Goal: Information Seeking & Learning: Compare options

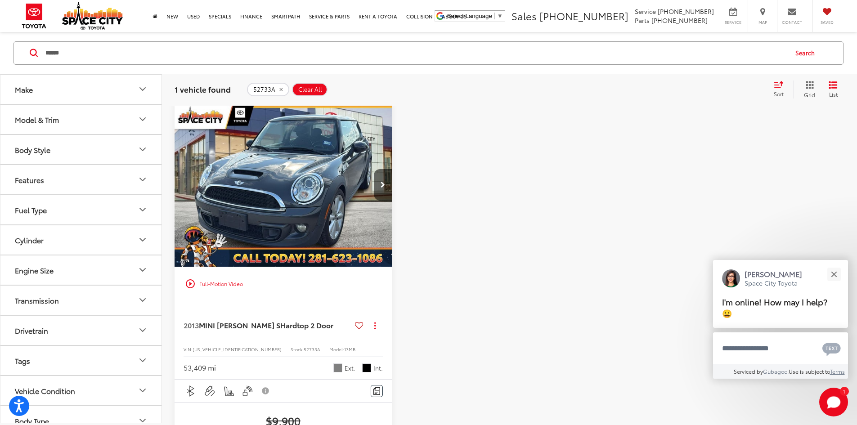
scroll to position [90, 0]
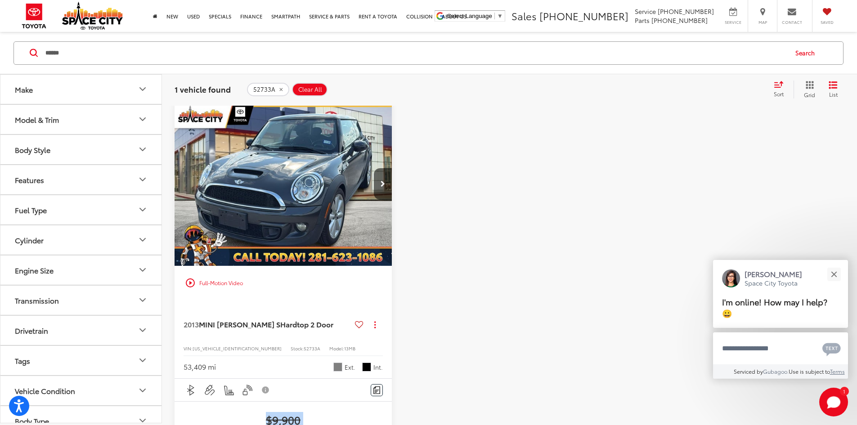
drag, startPoint x: 234, startPoint y: 373, endPoint x: 343, endPoint y: 377, distance: 109.9
click at [343, 377] on div "play_circle_outline Full-Motion Video 2013 MINI [PERSON_NAME] S Hardtop 2 Door …" at bounding box center [510, 355] width 670 height 505
click at [297, 413] on span "$9,900" at bounding box center [283, 420] width 199 height 14
drag, startPoint x: 254, startPoint y: 382, endPoint x: 295, endPoint y: 382, distance: 40.5
click at [295, 413] on span "$9,900" at bounding box center [283, 420] width 199 height 14
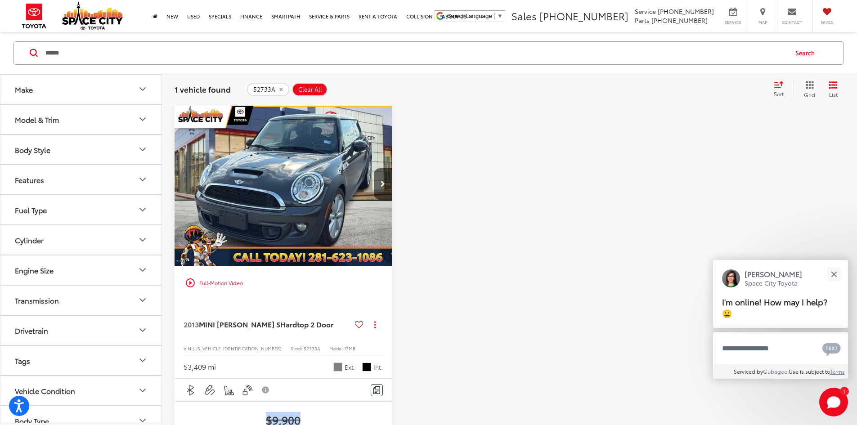
copy span "$9,900"
drag, startPoint x: 158, startPoint y: 53, endPoint x: 0, endPoint y: 27, distance: 160.5
paste input "Search by Make, Model, or Keyword"
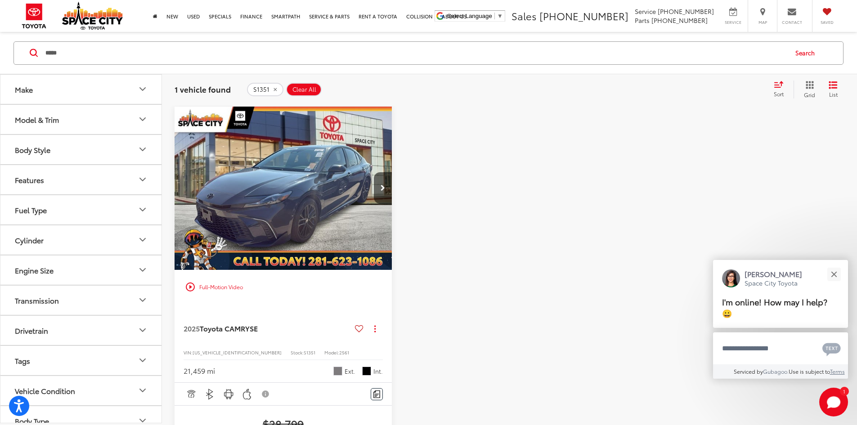
click at [304, 349] on span "S1351" at bounding box center [310, 352] width 12 height 7
copy span "S1351"
drag, startPoint x: 224, startPoint y: 383, endPoint x: 302, endPoint y: 378, distance: 78.9
click at [302, 417] on span "$28,799" at bounding box center [283, 424] width 199 height 14
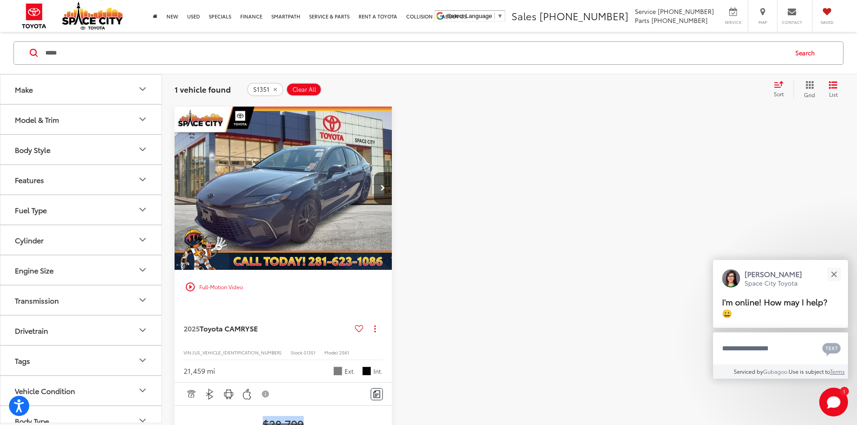
copy span "$28,799"
drag, startPoint x: 149, startPoint y: 55, endPoint x: 0, endPoint y: 52, distance: 149.5
click at [0, 52] on div "***** ***** Search" at bounding box center [428, 53] width 857 height 42
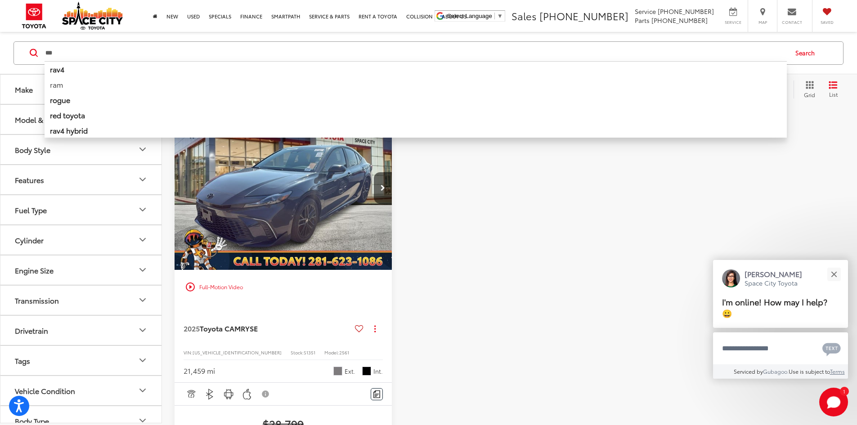
type input "***"
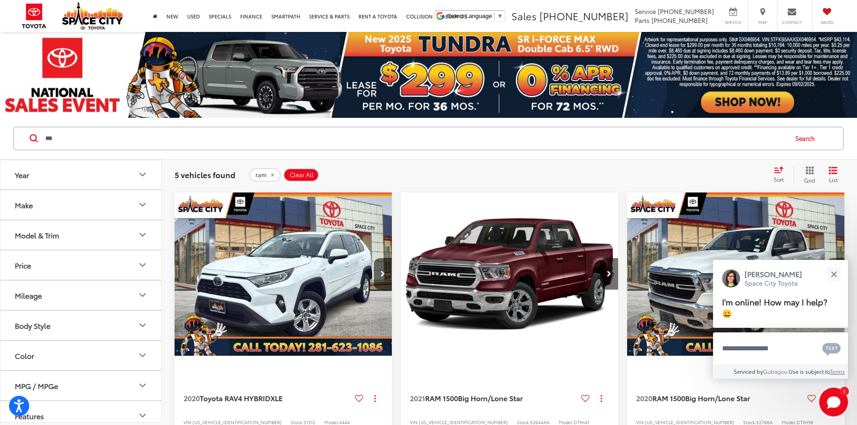
drag, startPoint x: 259, startPoint y: 136, endPoint x: 0, endPoint y: 132, distance: 259.3
click at [0, 132] on div "*** *** ram ram 1500 ram with bluetooth® ram 1500 limited ram 1500 with bluetoo…" at bounding box center [428, 139] width 857 height 42
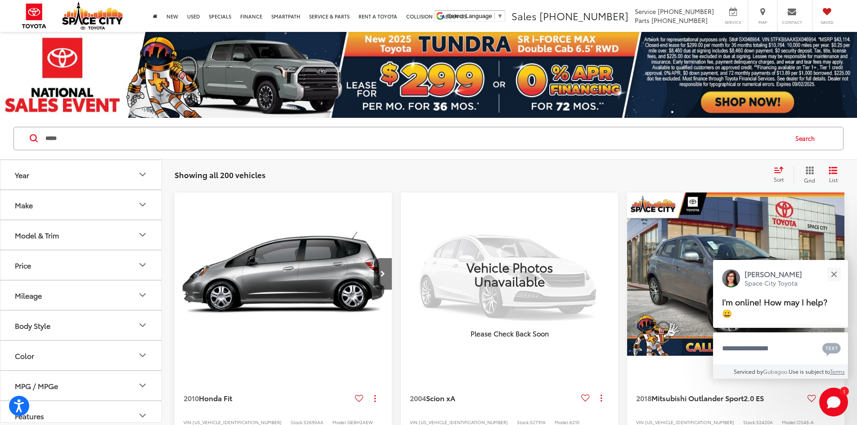
type input "*****"
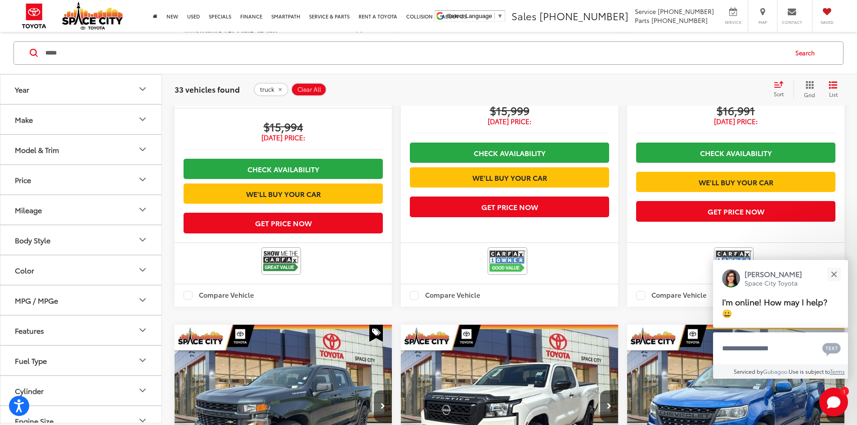
scroll to position [1485, 0]
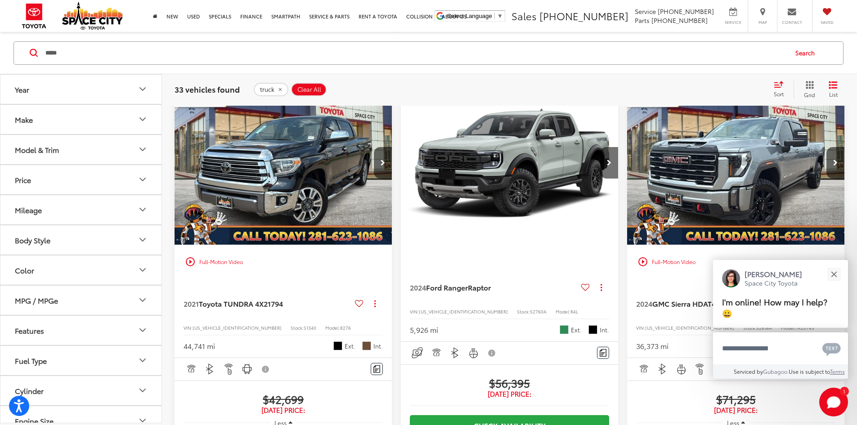
scroll to position [1166, 0]
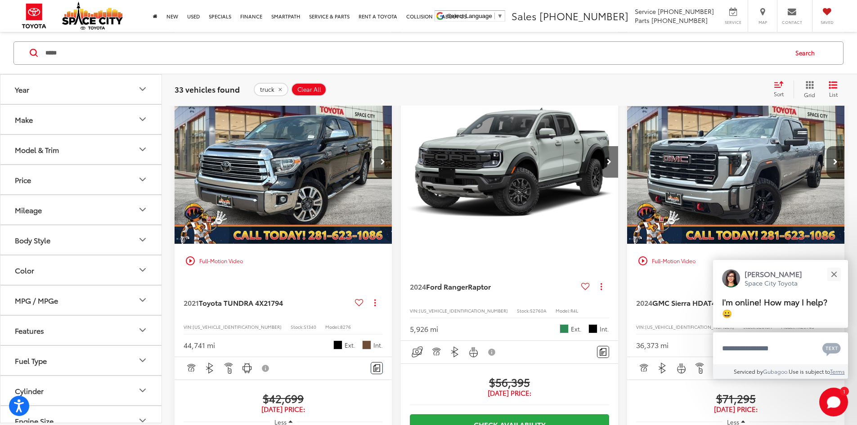
drag, startPoint x: 112, startPoint y: 57, endPoint x: 30, endPoint y: 59, distance: 82.4
click at [30, 59] on div "***** ***** Search" at bounding box center [429, 52] width 830 height 23
paste input "*******"
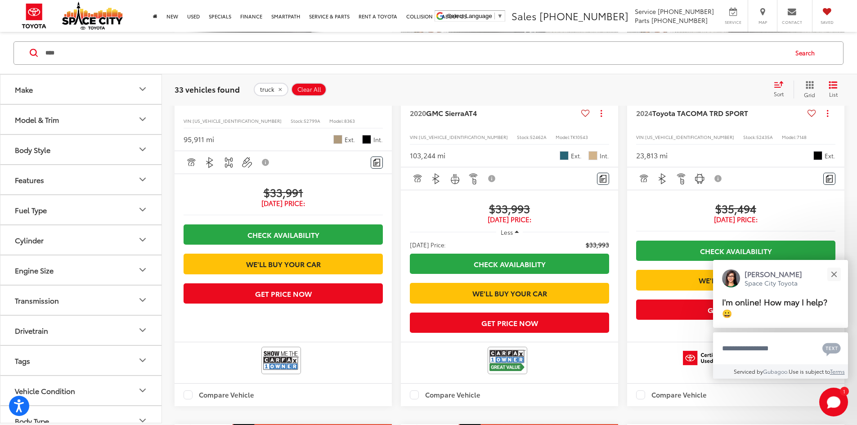
scroll to position [86, 0]
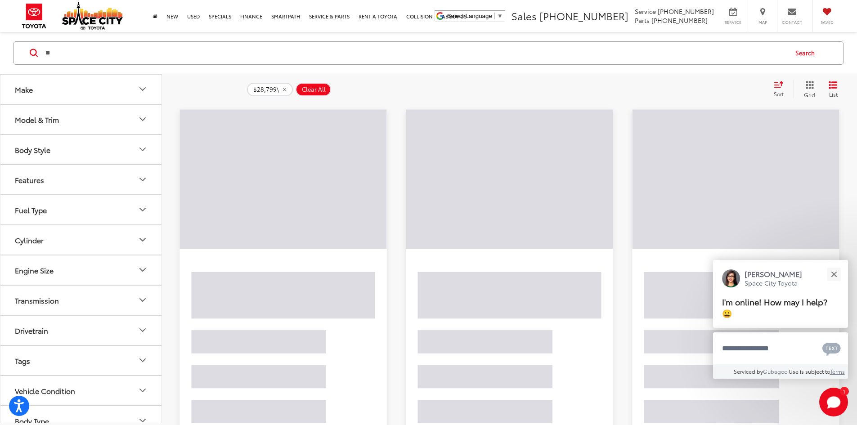
type input "*"
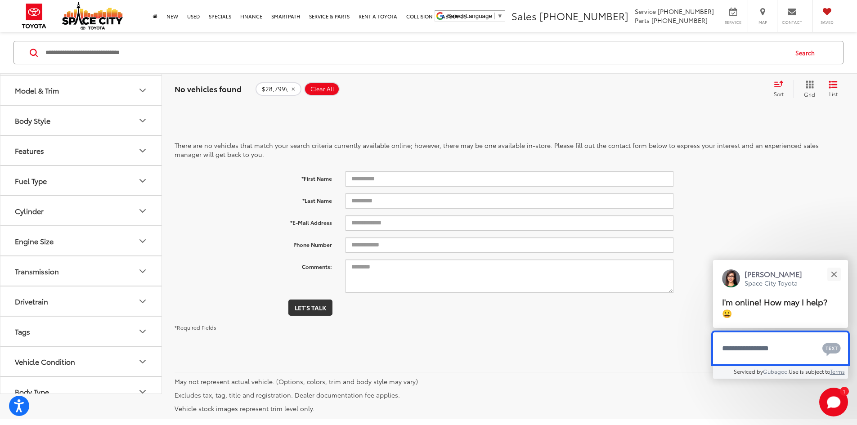
scroll to position [45, 0]
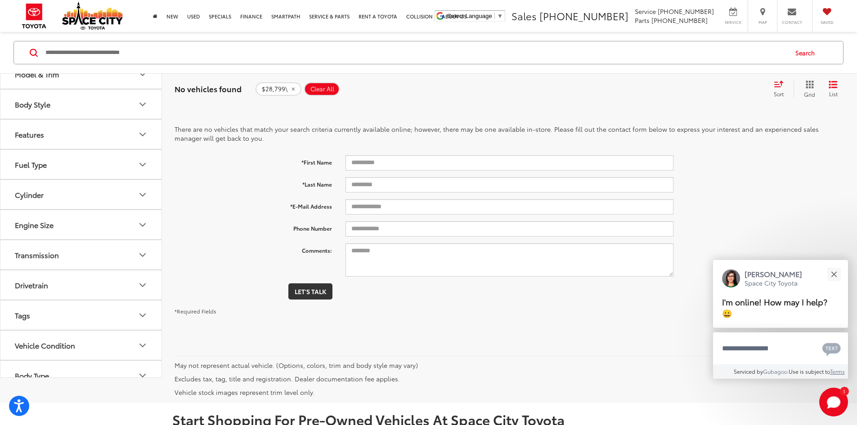
click at [124, 41] on div "Search" at bounding box center [429, 52] width 830 height 23
click at [126, 47] on input "Search by Make, Model, or Keyword" at bounding box center [416, 53] width 743 height 22
paste input "*******"
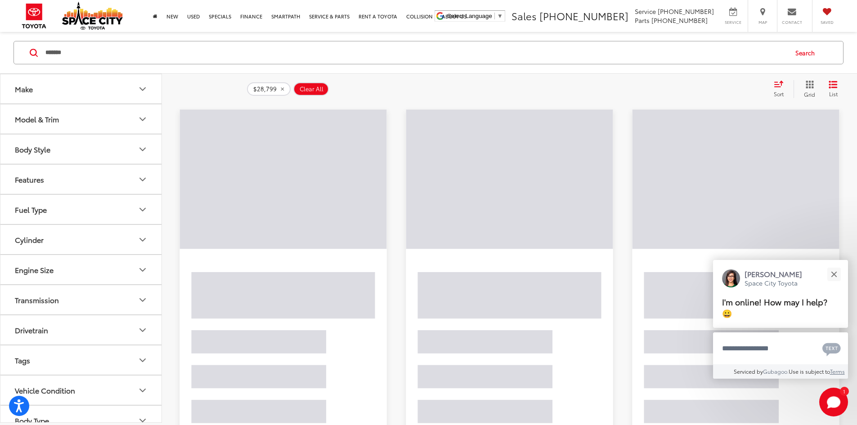
drag, startPoint x: 122, startPoint y: 66, endPoint x: 0, endPoint y: 60, distance: 121.6
click at [0, 60] on div "******* ******* Search" at bounding box center [428, 53] width 857 height 42
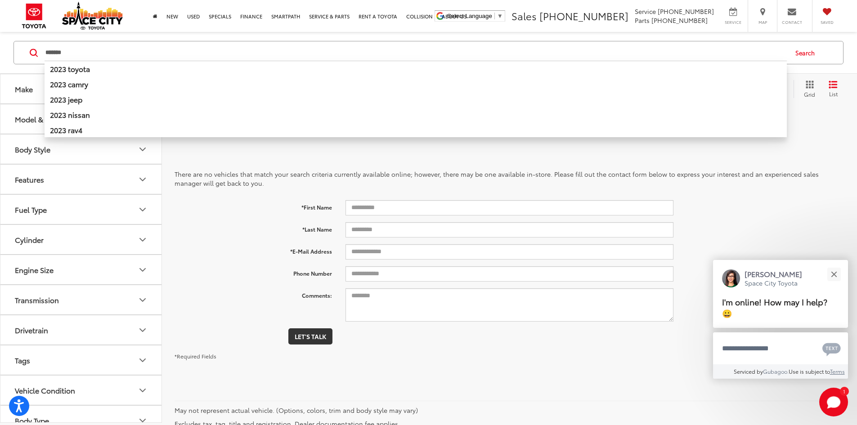
type input "*******"
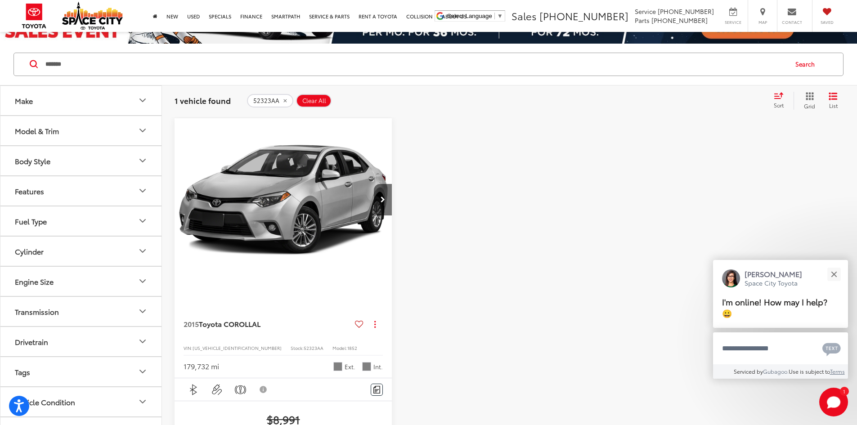
scroll to position [90, 0]
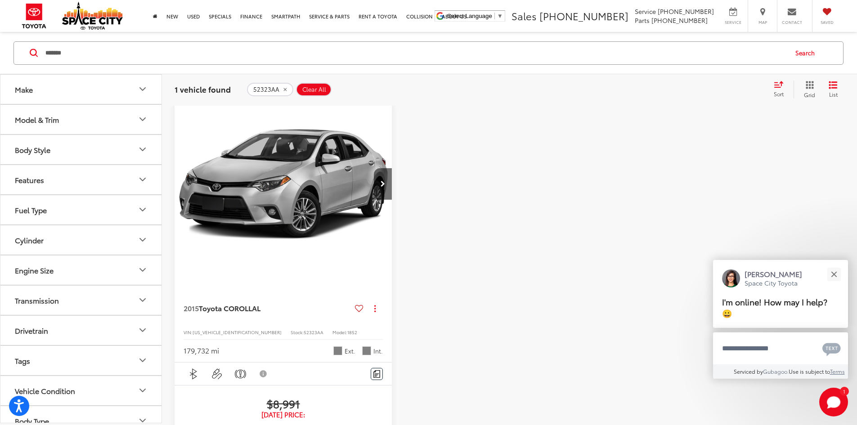
drag, startPoint x: 158, startPoint y: 57, endPoint x: 1, endPoint y: 47, distance: 156.9
click at [0, 50] on div "******* ******* Search" at bounding box center [428, 53] width 857 height 42
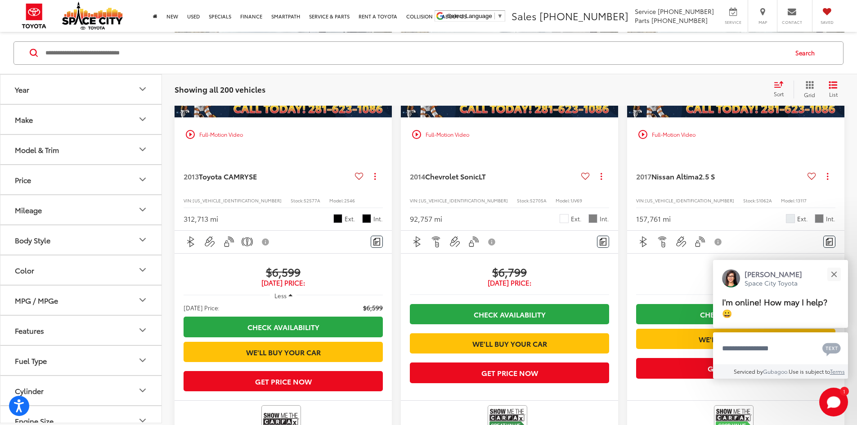
scroll to position [1526, 0]
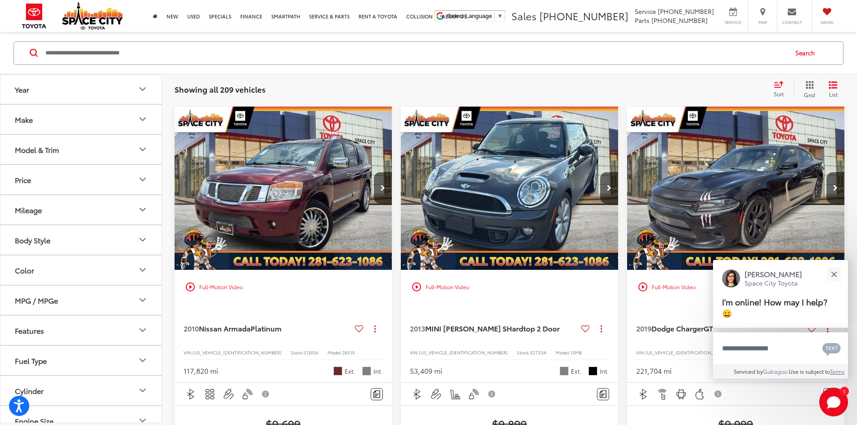
scroll to position [131, 0]
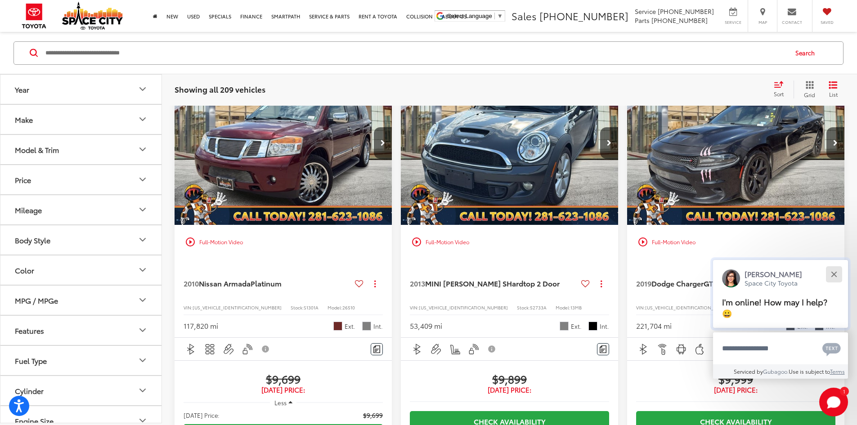
click at [833, 272] on button "Close" at bounding box center [834, 274] width 19 height 19
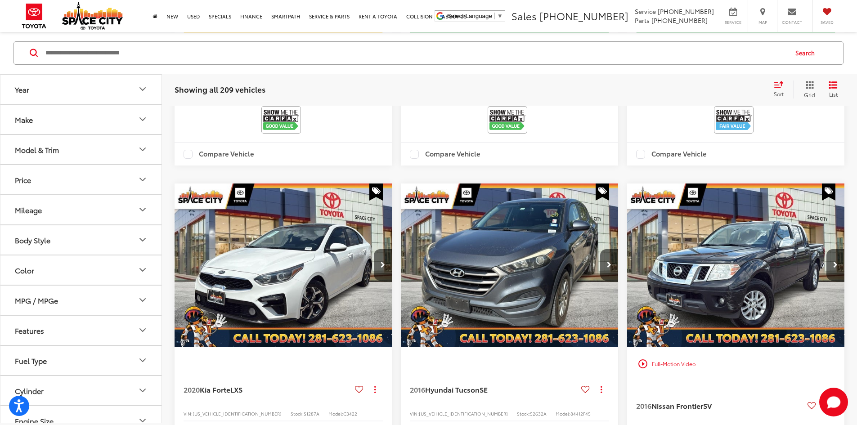
scroll to position [1121, 0]
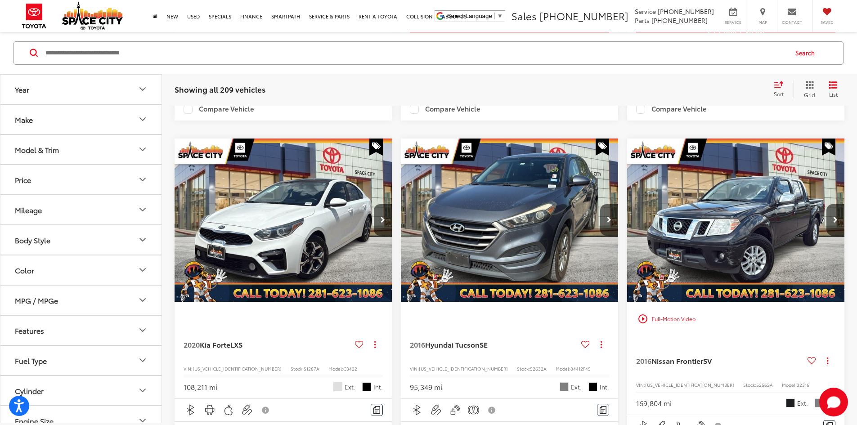
click at [313, 77] on div "Showing all 209 vehicles Clear All + 0 test Sort Price: High to Low Price: Low …" at bounding box center [509, 89] width 695 height 32
click at [301, 63] on input "Search by Make, Model, or Keyword" at bounding box center [416, 53] width 743 height 22
paste input "*******"
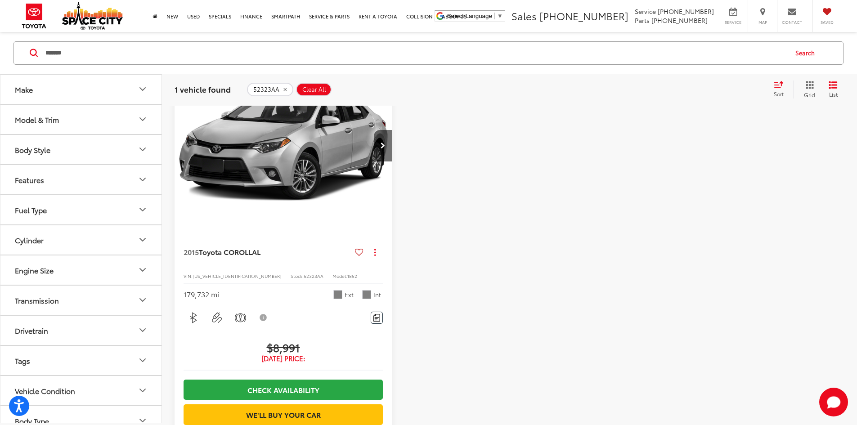
scroll to position [86, 0]
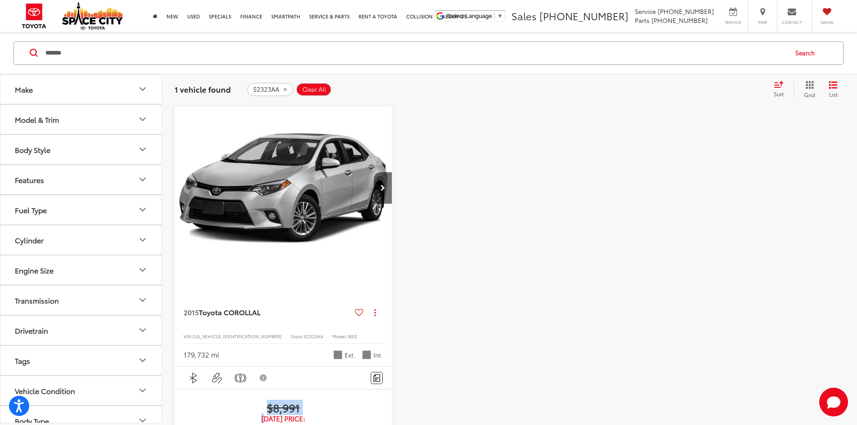
drag, startPoint x: 233, startPoint y: 371, endPoint x: 237, endPoint y: 365, distance: 7.9
click at [237, 401] on div "$8,991 Today's Price:" at bounding box center [283, 412] width 199 height 23
click at [237, 401] on span "$8,991" at bounding box center [283, 408] width 199 height 14
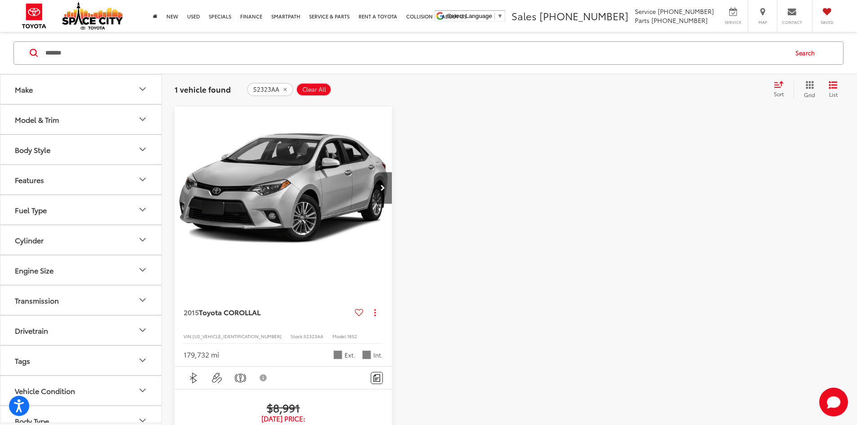
drag, startPoint x: 193, startPoint y: 57, endPoint x: -82, endPoint y: 57, distance: 275.0
click at [0, 57] on html "Accessibility Screen-Reader Guide, Feedback, and Issue Reporting | New window S…" at bounding box center [428, 126] width 857 height 425
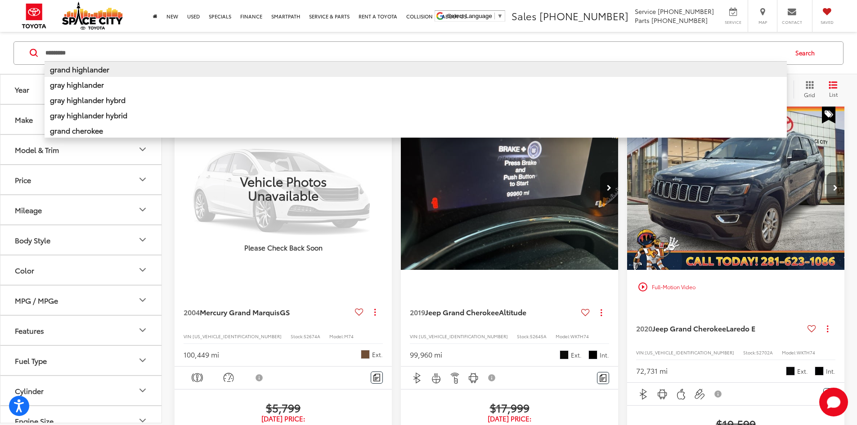
click at [284, 67] on li "grand highlander" at bounding box center [416, 69] width 743 height 16
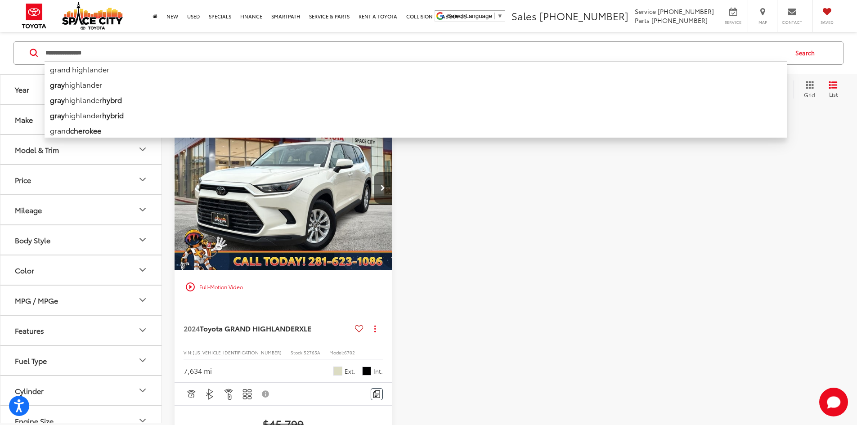
drag, startPoint x: 140, startPoint y: 57, endPoint x: -43, endPoint y: 70, distance: 182.7
click at [0, 70] on html "Accessibility Screen-Reader Guide, Feedback, and Issue Reporting | New window S…" at bounding box center [428, 126] width 857 height 425
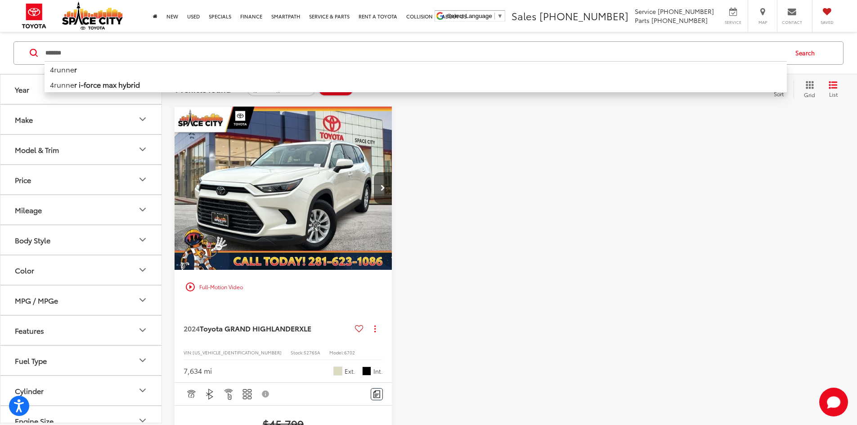
type input "*******"
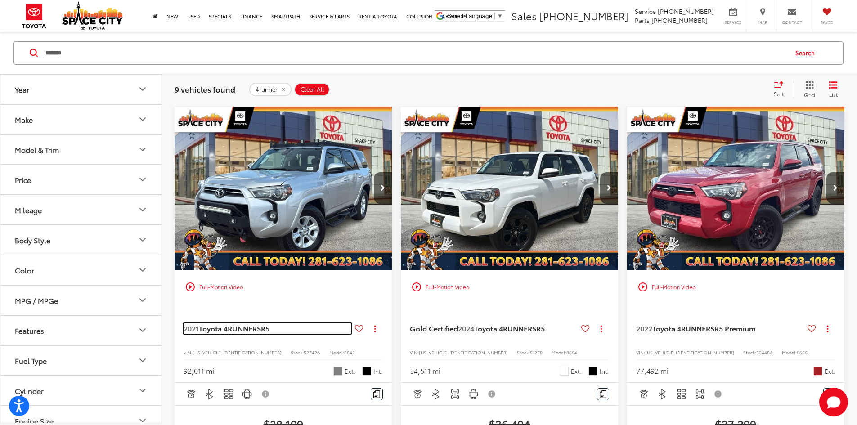
click at [235, 323] on span "Toyota 4RUNNER" at bounding box center [228, 328] width 58 height 10
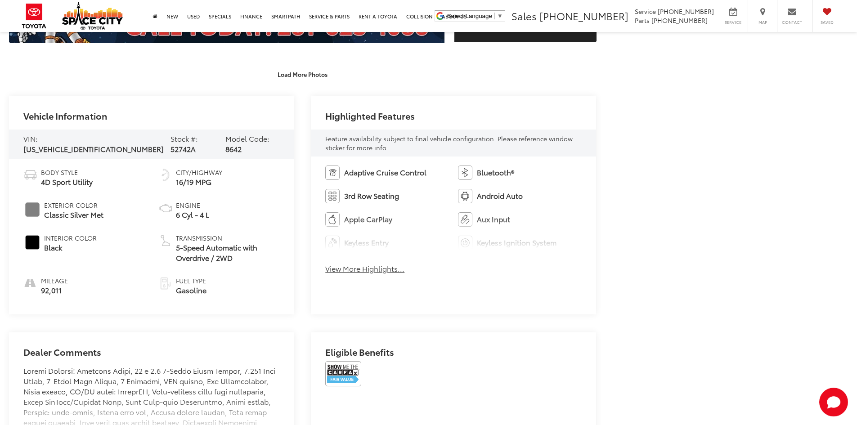
scroll to position [378, 0]
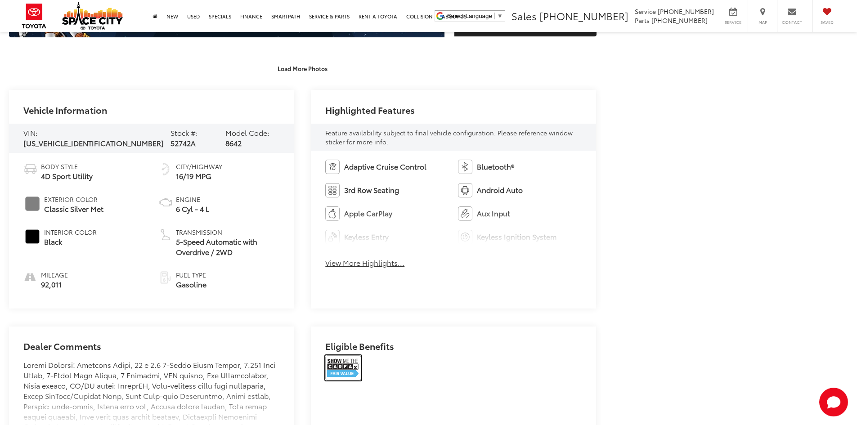
click at [350, 361] on img at bounding box center [343, 368] width 36 height 25
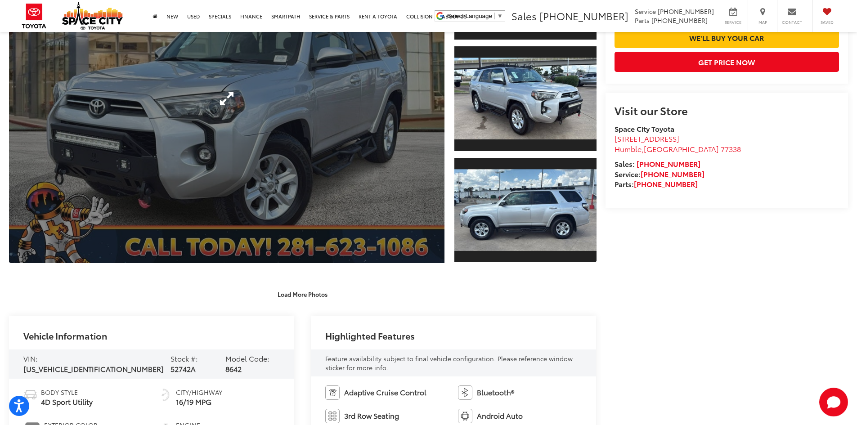
scroll to position [0, 0]
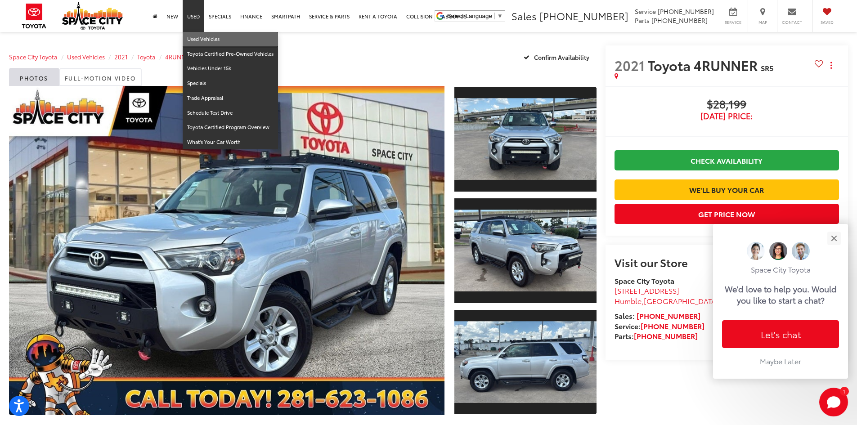
click at [194, 45] on link "Used Vehicles" at bounding box center [230, 39] width 95 height 15
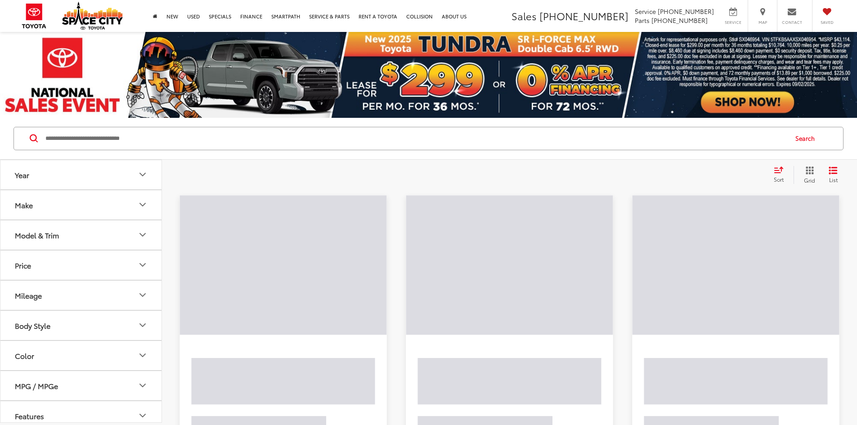
click at [181, 122] on div "Search" at bounding box center [428, 139] width 857 height 42
click at [171, 136] on input "Search by Make, Model, or Keyword" at bounding box center [416, 139] width 743 height 22
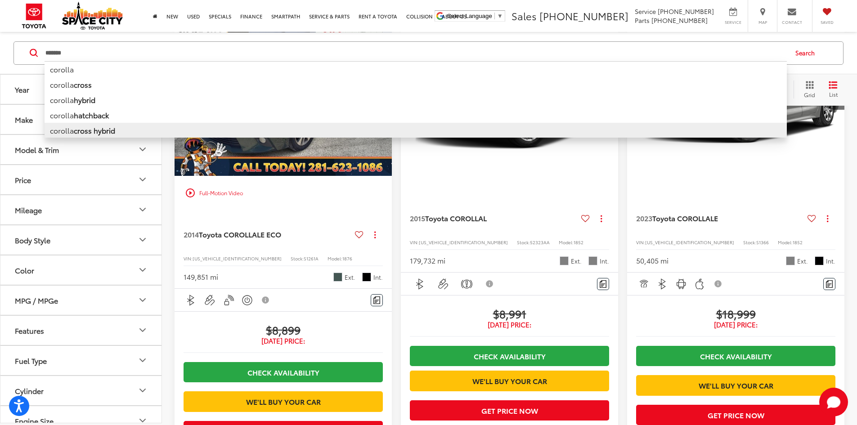
scroll to position [45, 0]
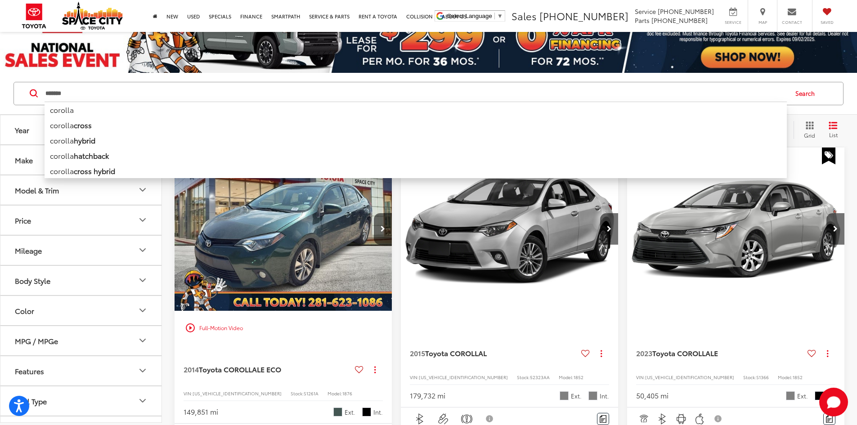
drag, startPoint x: 33, startPoint y: 93, endPoint x: -50, endPoint y: 93, distance: 83.7
click at [0, 93] on html "Accessibility Screen-Reader Guide, Feedback, and Issue Reporting | New window S…" at bounding box center [428, 167] width 857 height 425
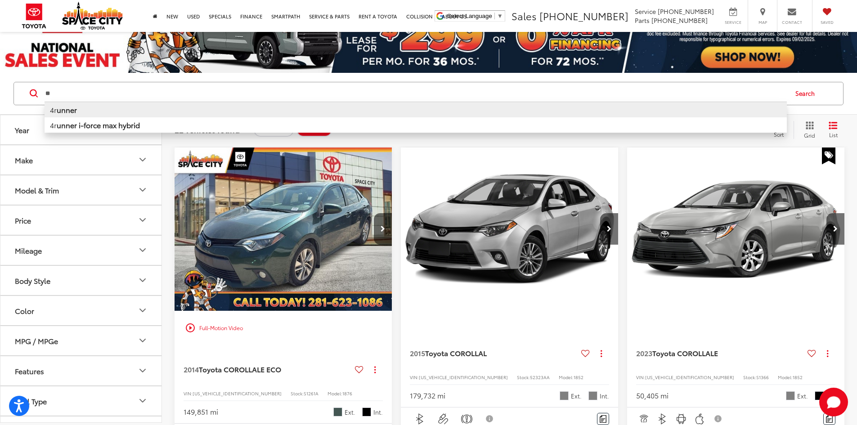
click at [157, 114] on li "4r unner" at bounding box center [416, 110] width 743 height 16
type input "*******"
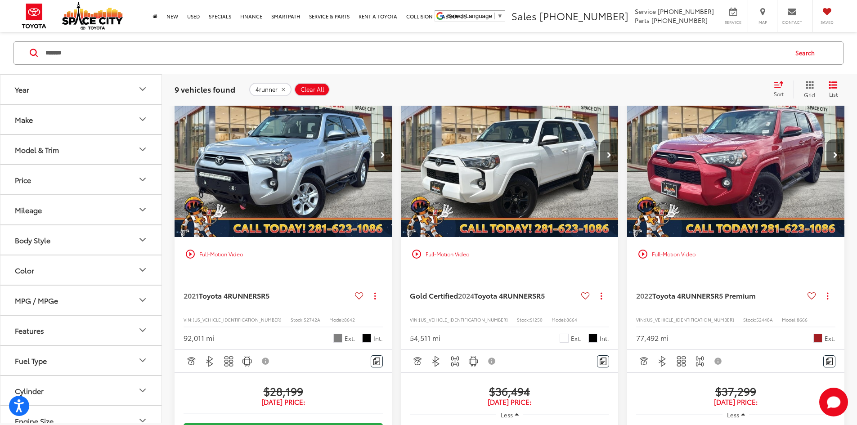
scroll to position [135, 0]
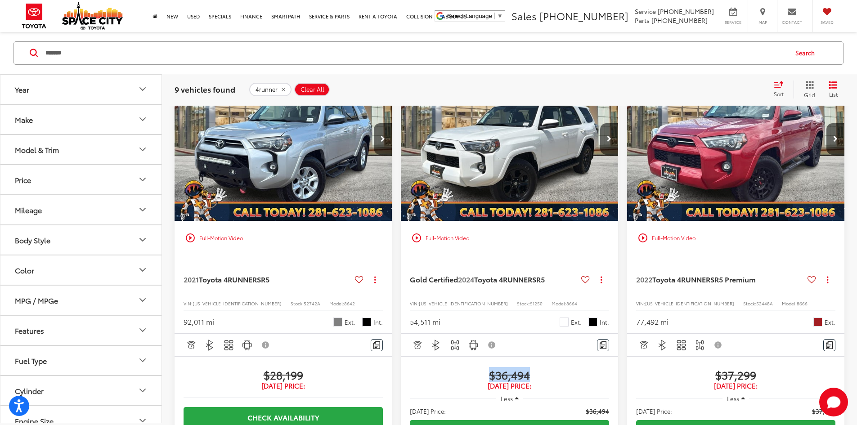
drag, startPoint x: 445, startPoint y: 335, endPoint x: 406, endPoint y: 336, distance: 39.2
click at [410, 368] on span "$36,494" at bounding box center [509, 375] width 199 height 14
drag, startPoint x: 455, startPoint y: 282, endPoint x: 473, endPoint y: 280, distance: 18.5
click at [560, 318] on div "Ext. Int." at bounding box center [585, 322] width 50 height 9
click at [571, 318] on span "Ext." at bounding box center [576, 322] width 11 height 9
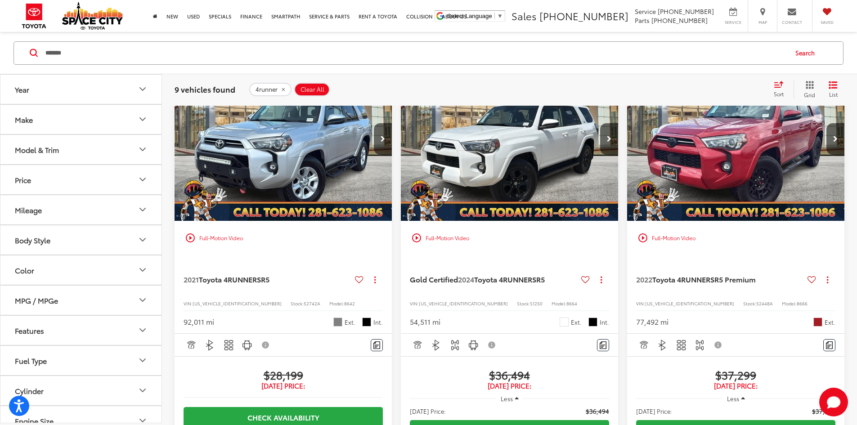
click at [571, 318] on span "Ext." at bounding box center [576, 322] width 11 height 9
click at [589, 318] on div "Int." at bounding box center [599, 322] width 21 height 9
drag, startPoint x: 485, startPoint y: 276, endPoint x: 494, endPoint y: 282, distance: 10.5
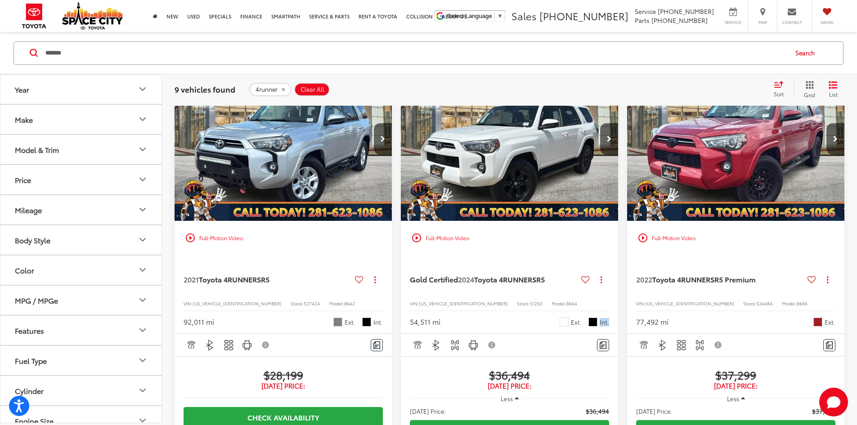
click at [589, 318] on div "Int." at bounding box center [599, 322] width 21 height 9
click at [600, 318] on span "Int." at bounding box center [604, 322] width 9 height 9
click at [259, 255] on div "2021 Toyota 4RUNNER SR5 Copy Link Share Print View Details VIN: JTEEU5JR4M52442…" at bounding box center [283, 294] width 217 height 79
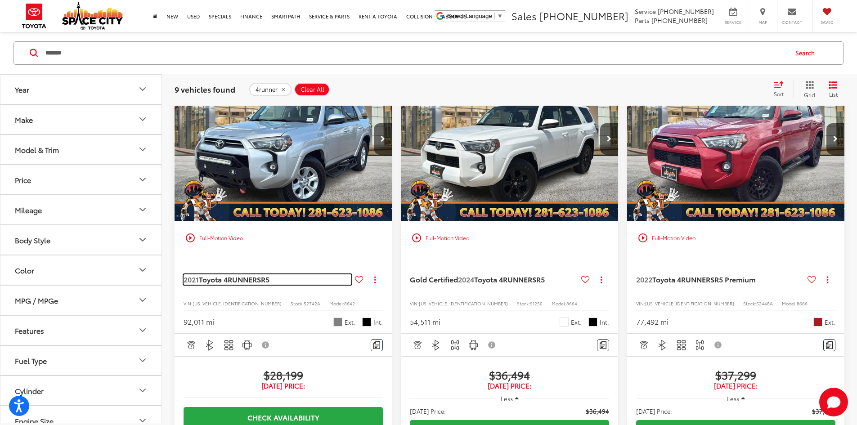
click at [256, 274] on span "Toyota 4RUNNER" at bounding box center [228, 279] width 58 height 10
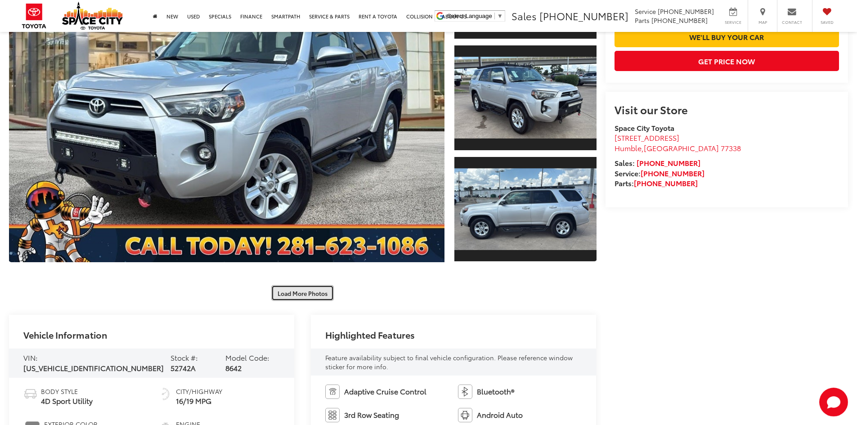
click at [298, 295] on button "Load More Photos" at bounding box center [302, 293] width 63 height 16
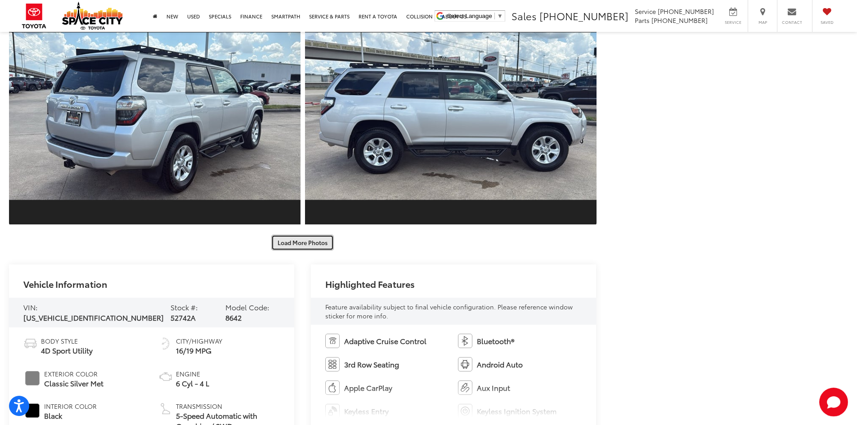
scroll to position [648, 0]
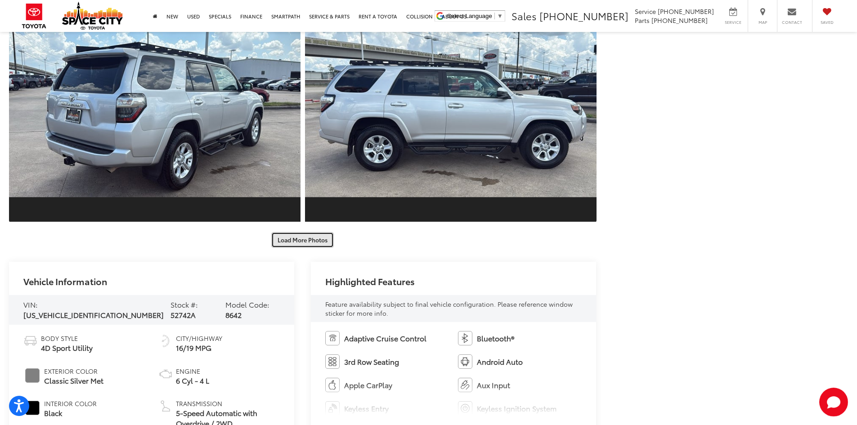
click at [327, 244] on button "Load More Photos" at bounding box center [302, 240] width 63 height 16
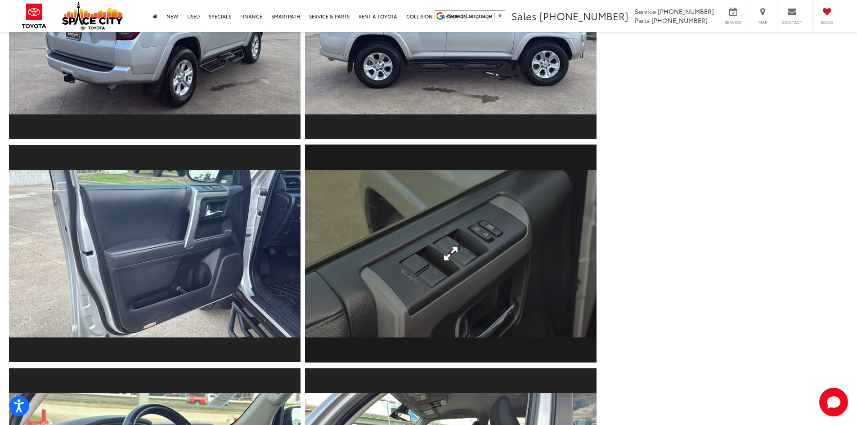
scroll to position [738, 0]
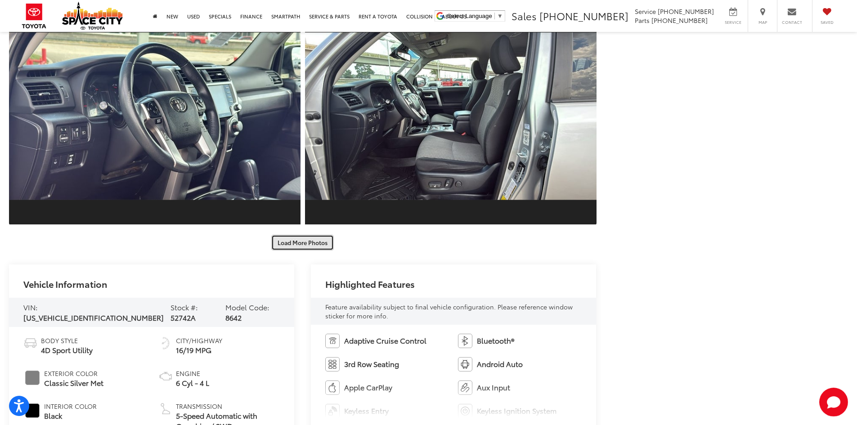
click at [310, 246] on button "Load More Photos" at bounding box center [302, 243] width 63 height 16
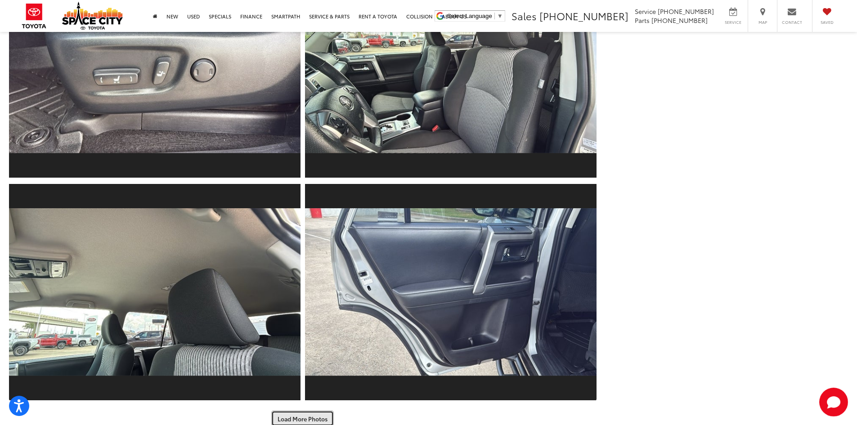
scroll to position [1632, 0]
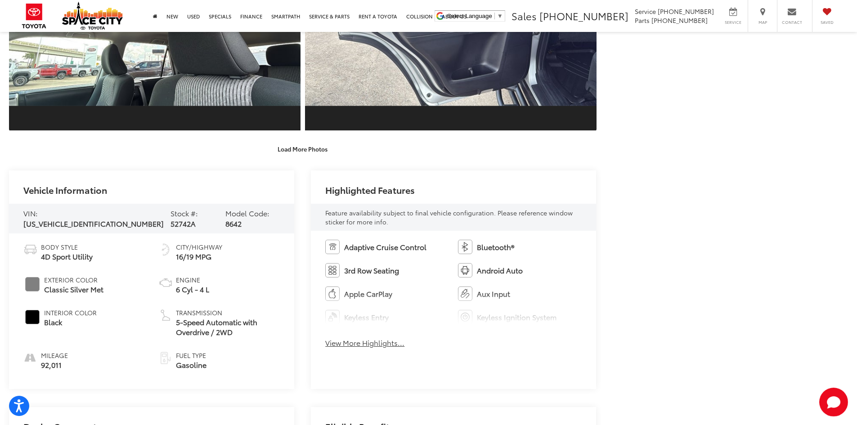
click at [298, 150] on button "Load More Photos" at bounding box center [302, 149] width 63 height 16
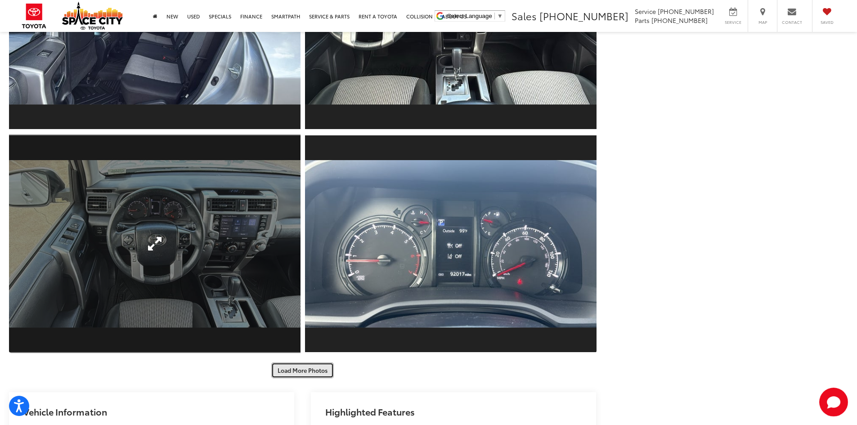
scroll to position [1857, 0]
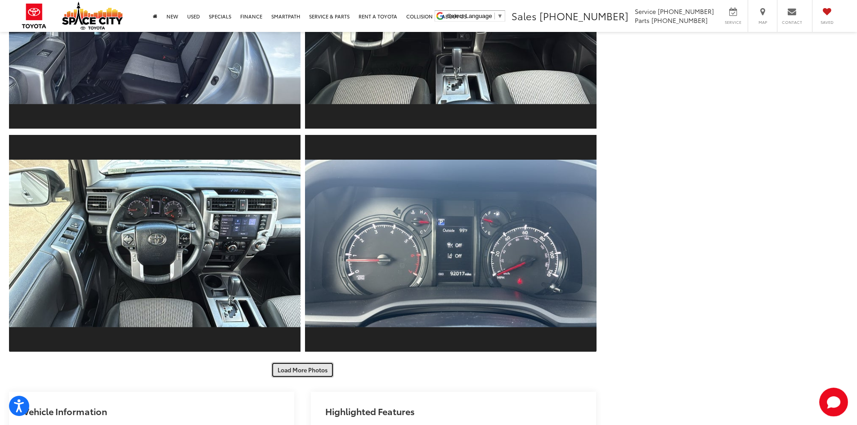
click at [305, 366] on button "Load More Photos" at bounding box center [302, 370] width 63 height 16
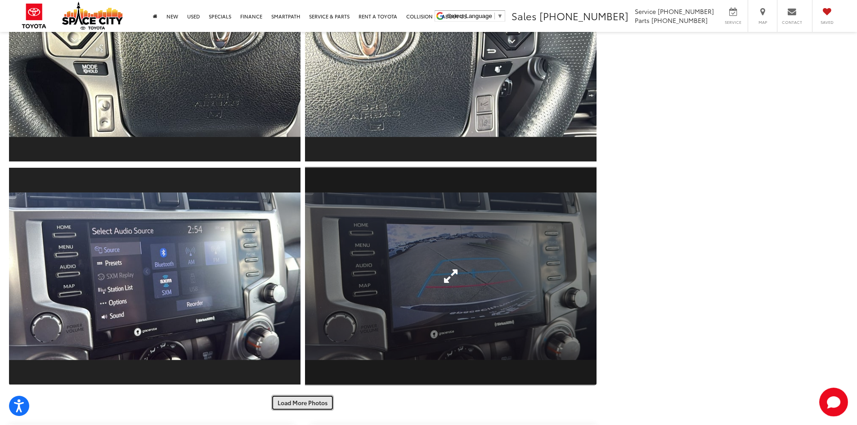
scroll to position [2352, 0]
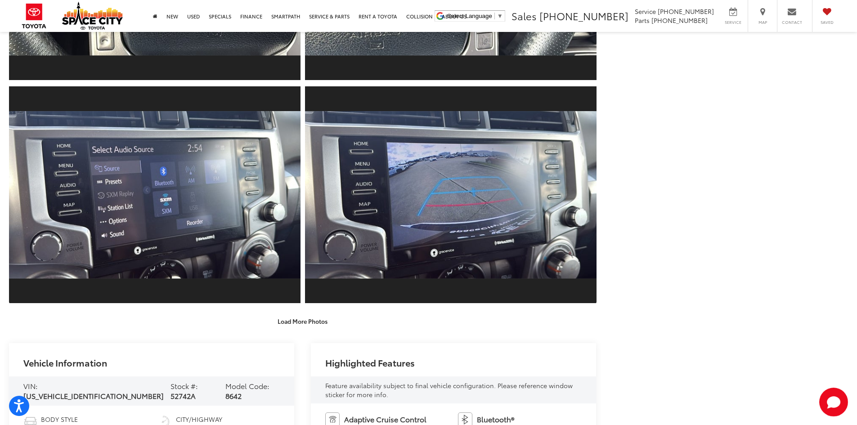
click at [306, 338] on div "Space City Toyota Used Vehicles 2021 Toyota 4RUNNER SR5 Confirm Availability Ph…" at bounding box center [428, 150] width 857 height 4940
click at [306, 333] on div "Space City Toyota Used Vehicles 2021 Toyota 4RUNNER SR5 Confirm Availability Ph…" at bounding box center [428, 150] width 857 height 4940
click at [303, 328] on button "Load More Photos" at bounding box center [302, 322] width 63 height 16
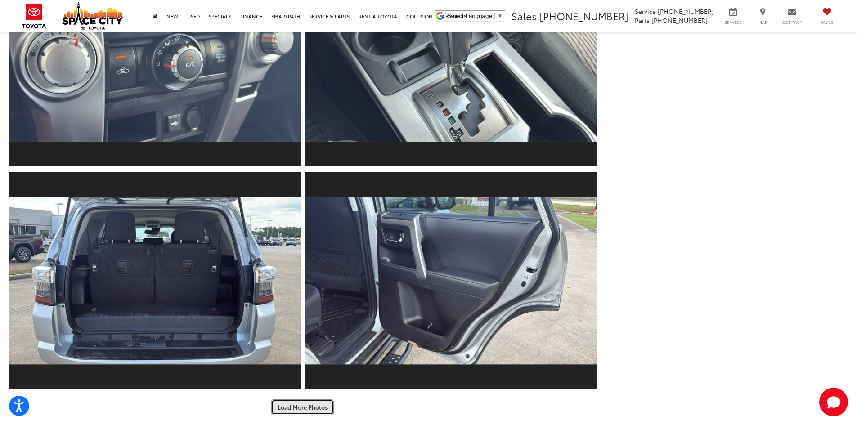
scroll to position [2847, 0]
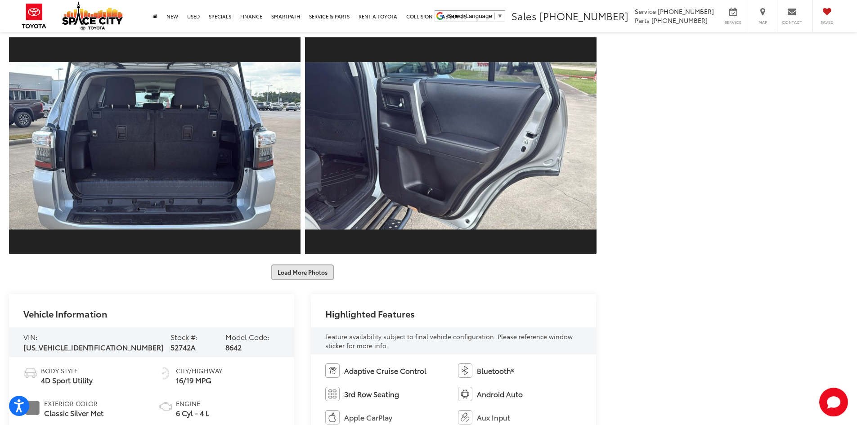
drag, startPoint x: 304, startPoint y: 282, endPoint x: 307, endPoint y: 269, distance: 13.5
click at [305, 273] on button "Load More Photos" at bounding box center [302, 273] width 63 height 16
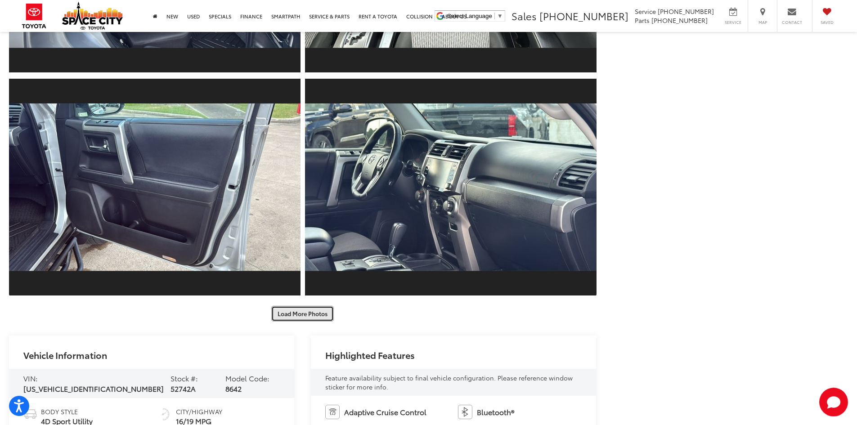
scroll to position [3477, 0]
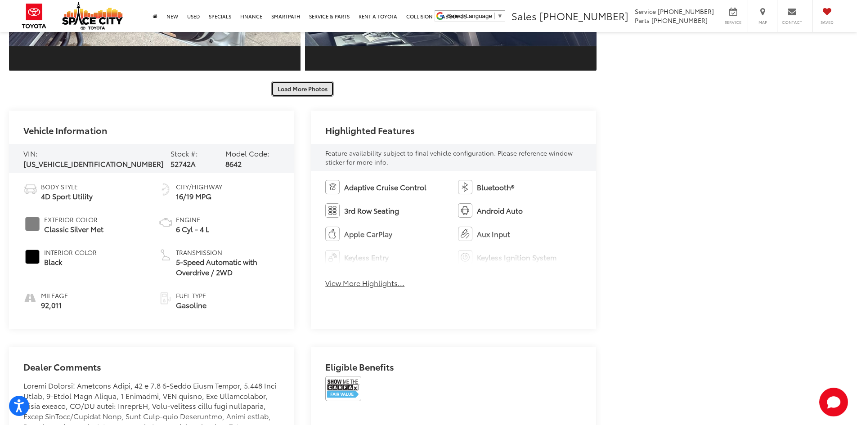
click at [304, 83] on button "Load More Photos" at bounding box center [302, 89] width 63 height 16
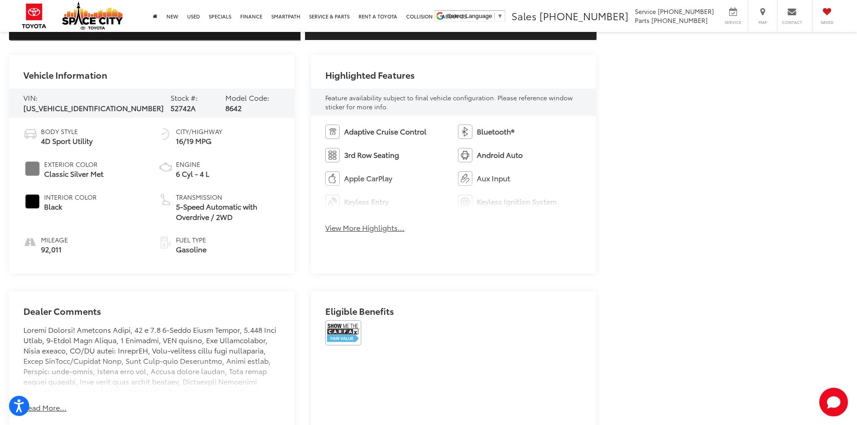
scroll to position [3927, 0]
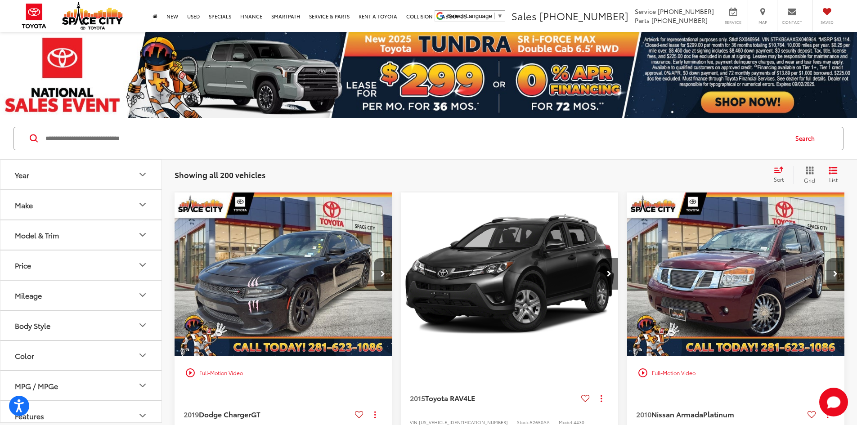
click at [246, 137] on input "Search by Make, Model, or Keyword" at bounding box center [416, 139] width 743 height 22
type input "***"
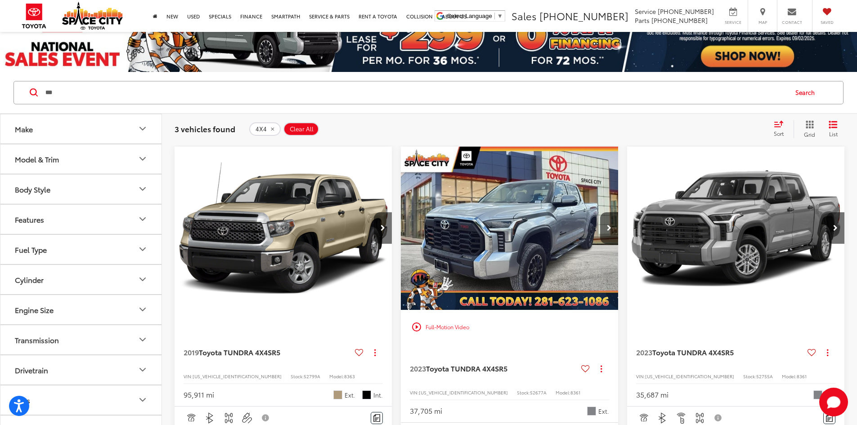
scroll to position [45, 0]
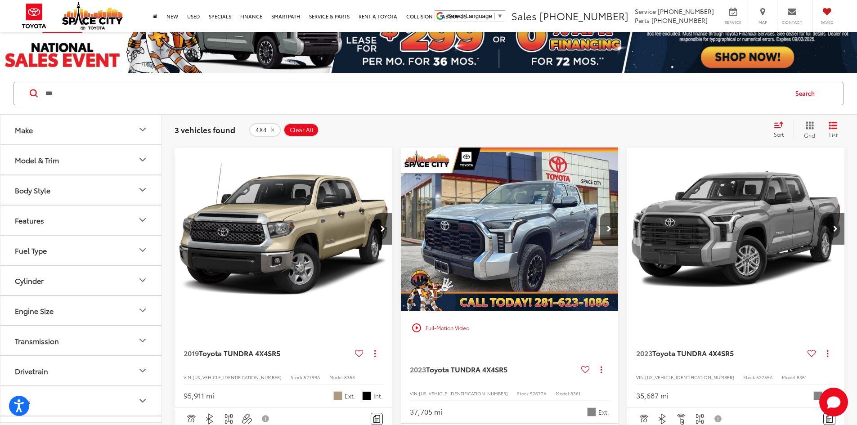
drag, startPoint x: 119, startPoint y: 92, endPoint x: 0, endPoint y: 103, distance: 119.8
click at [0, 103] on div "*** *** Search" at bounding box center [428, 94] width 857 height 42
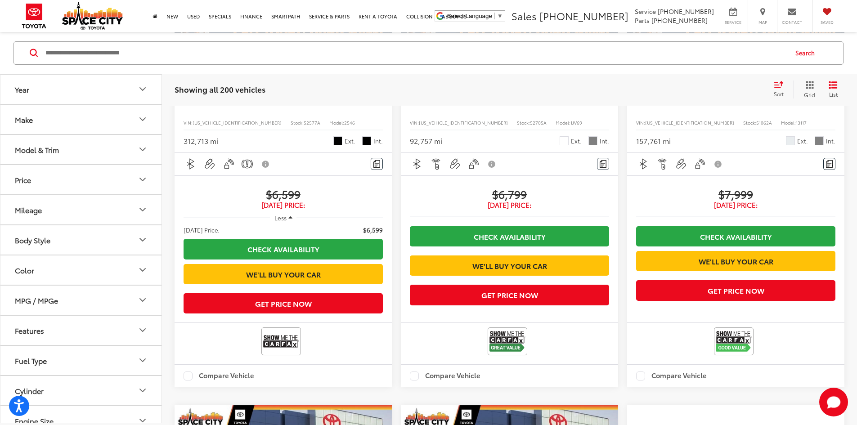
scroll to position [1395, 0]
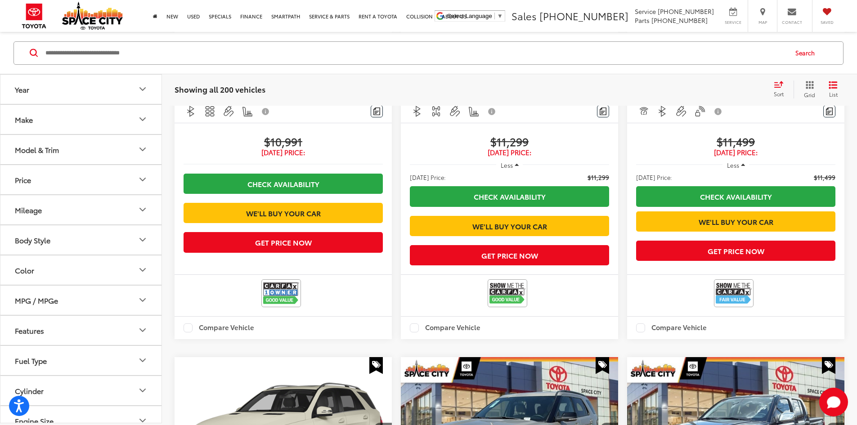
scroll to position [1661, 0]
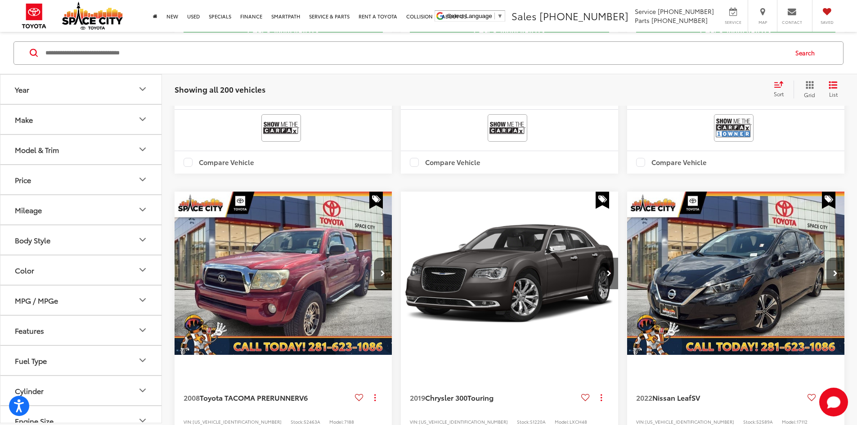
scroll to position [86, 0]
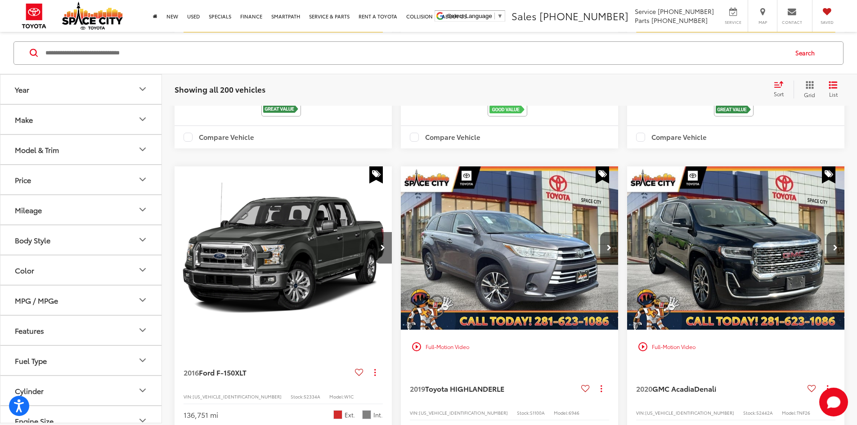
scroll to position [1076, 0]
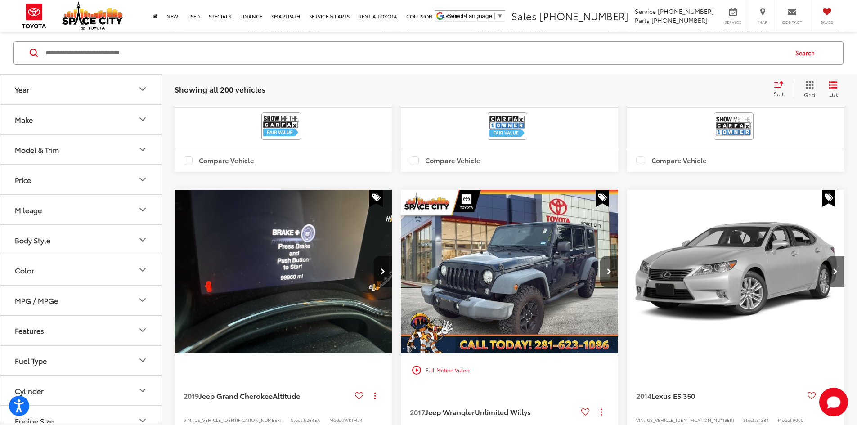
scroll to position [581, 0]
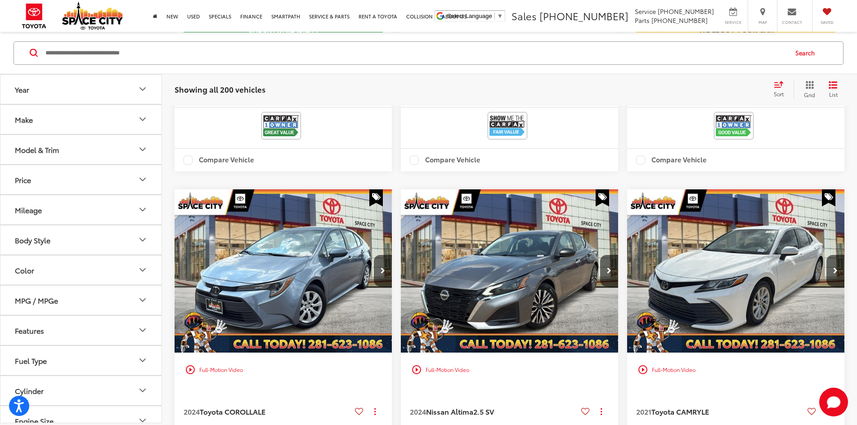
scroll to position [1121, 0]
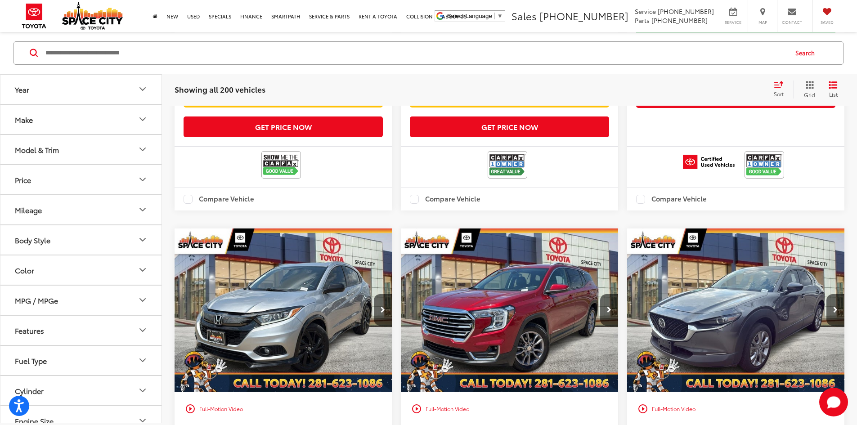
scroll to position [1076, 0]
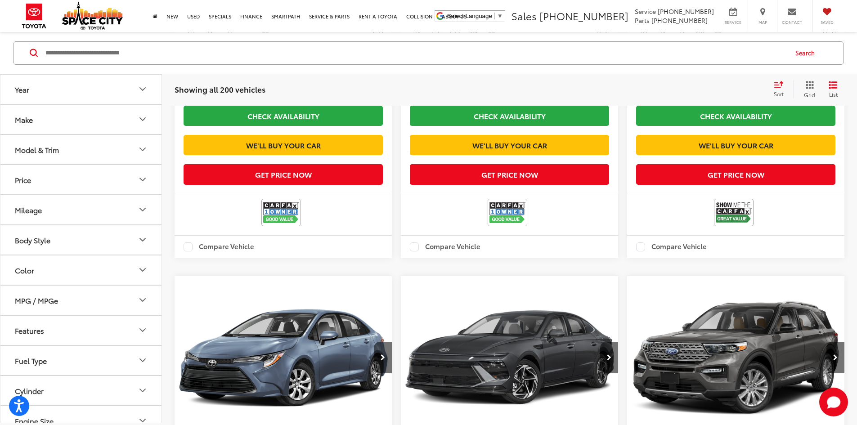
scroll to position [1076, 0]
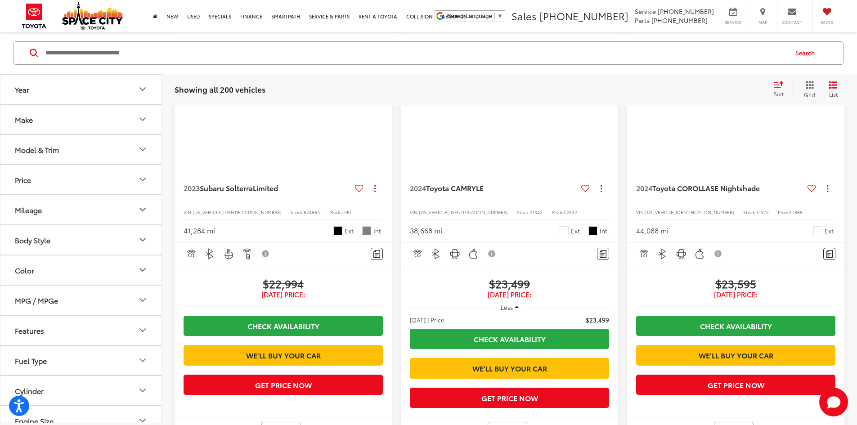
scroll to position [86, 0]
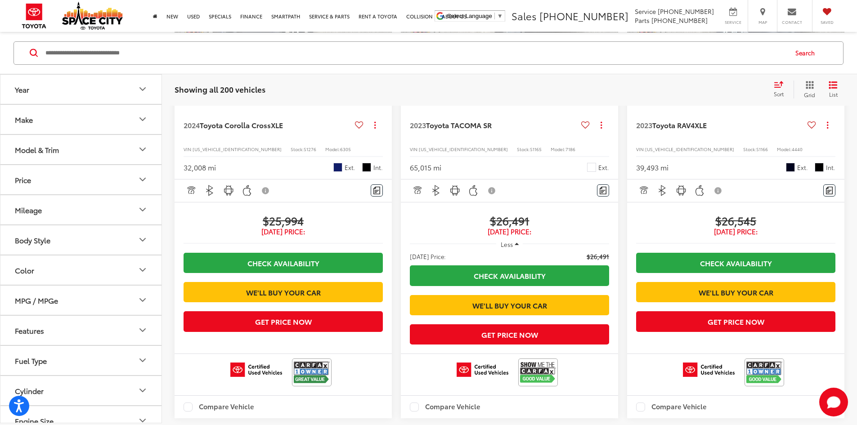
scroll to position [1391, 0]
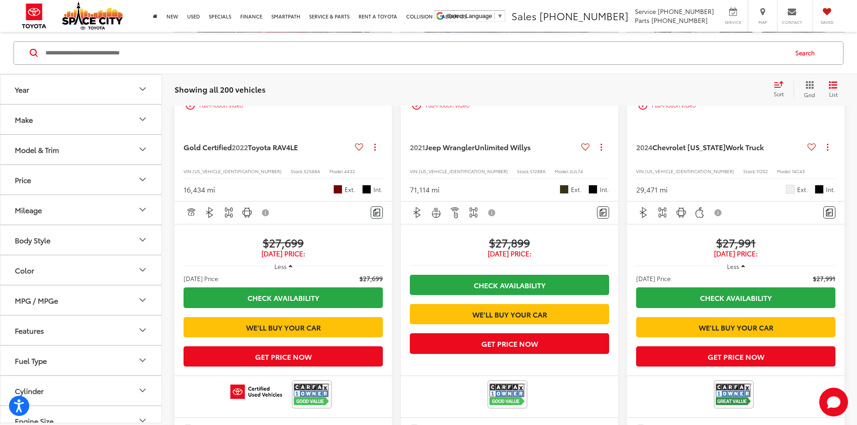
scroll to position [1526, 0]
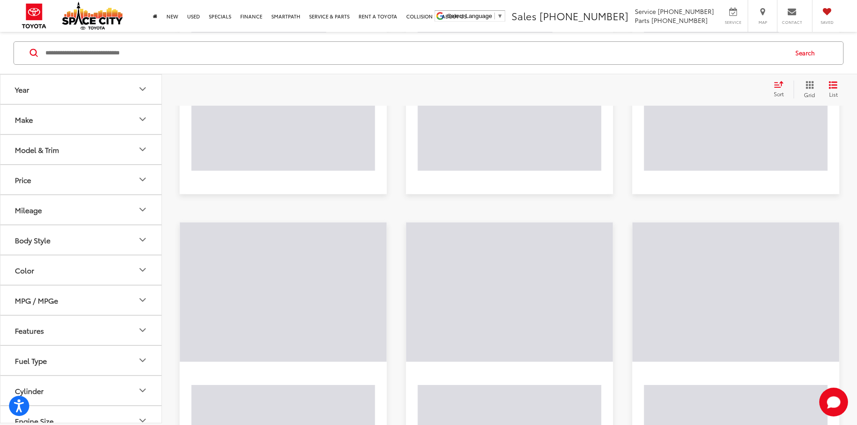
scroll to position [86, 0]
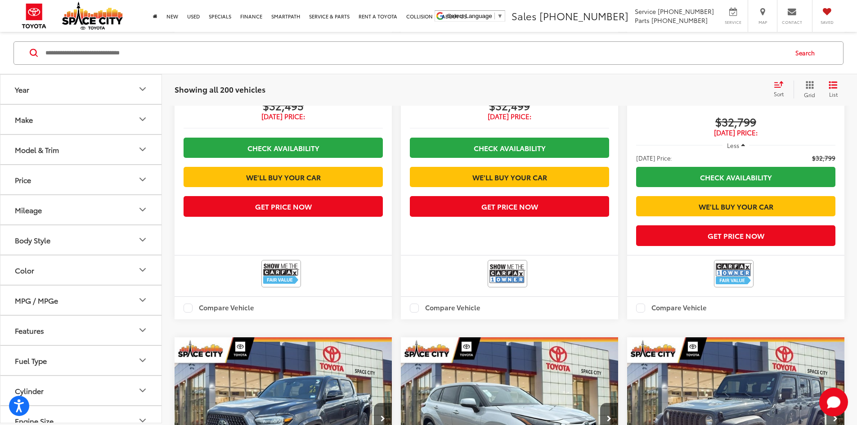
scroll to position [1121, 0]
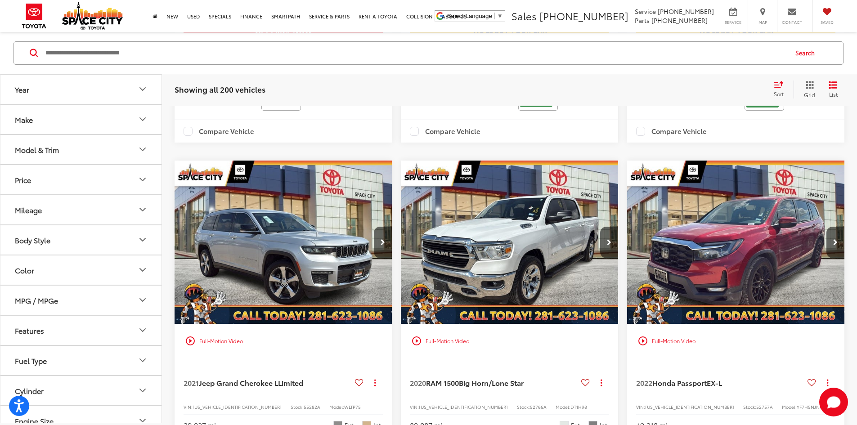
scroll to position [581, 0]
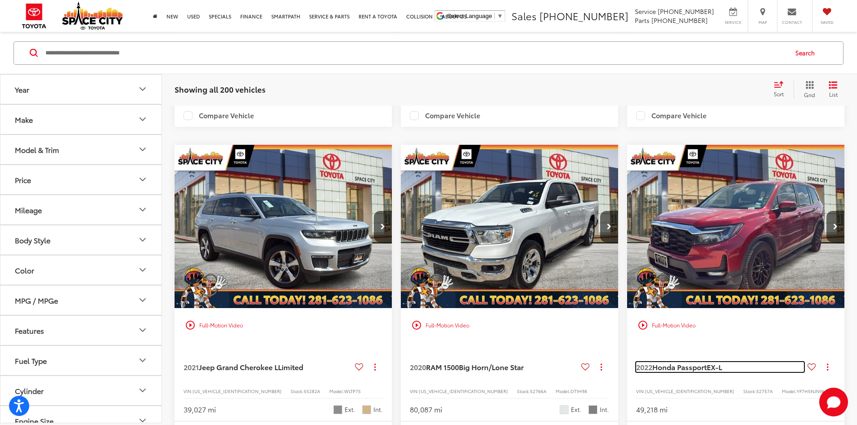
click at [707, 362] on span "EX-L" at bounding box center [714, 367] width 15 height 10
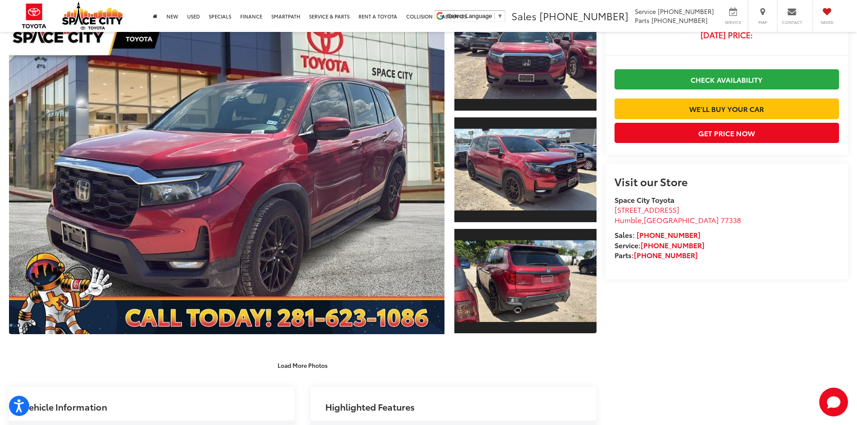
scroll to position [90, 0]
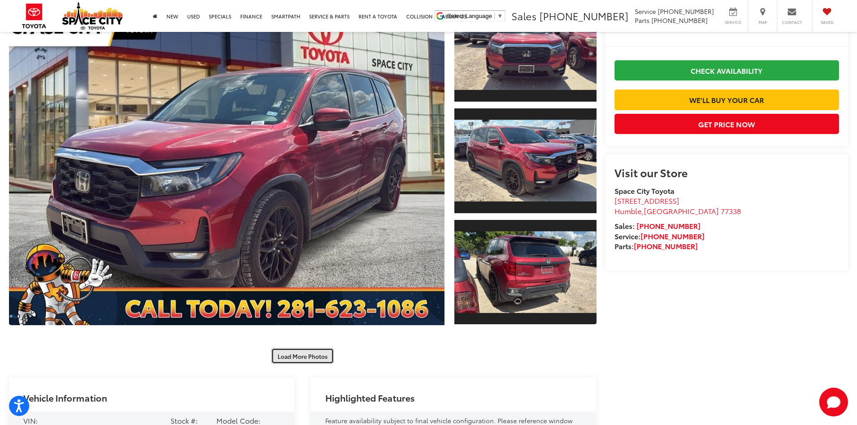
click at [323, 354] on button "Load More Photos" at bounding box center [302, 356] width 63 height 16
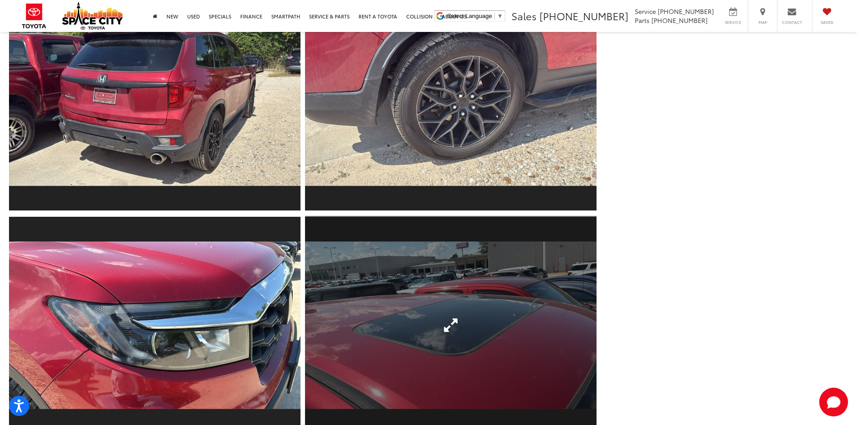
scroll to position [495, 0]
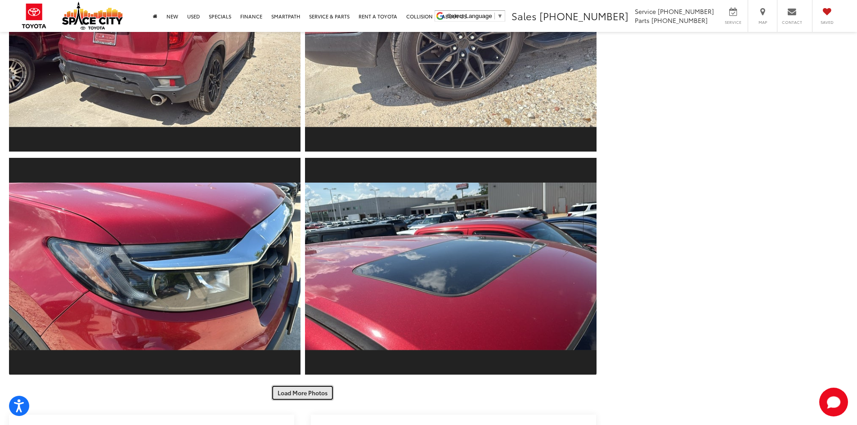
click at [304, 386] on button "Load More Photos" at bounding box center [302, 393] width 63 height 16
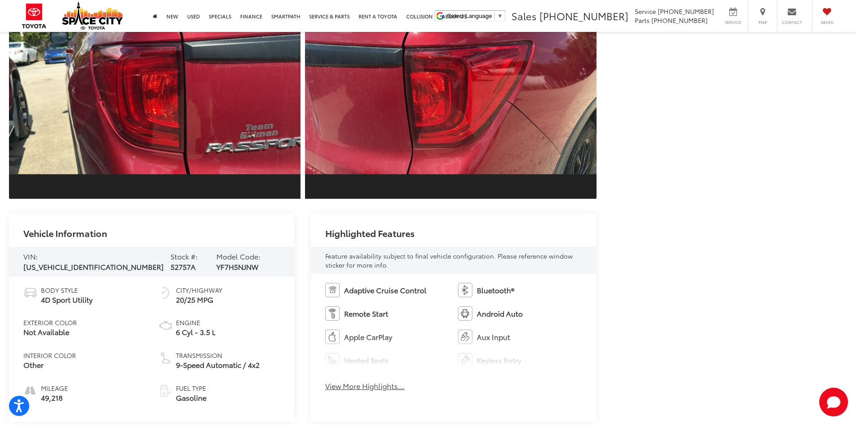
scroll to position [990, 0]
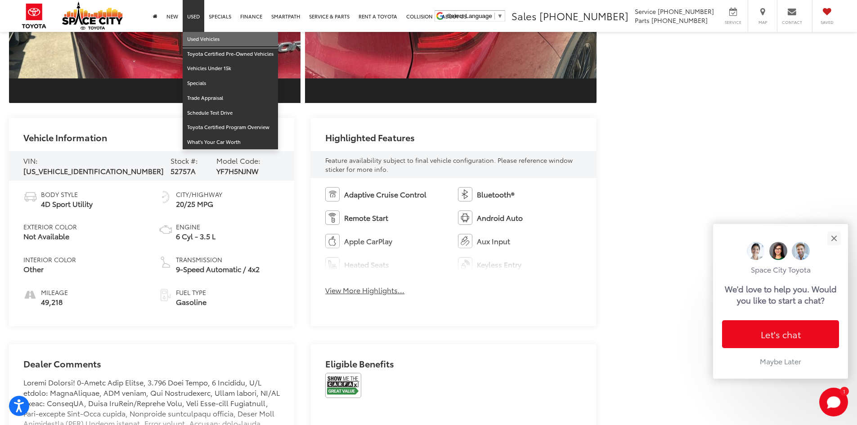
click at [205, 45] on link "Used Vehicles" at bounding box center [230, 39] width 95 height 15
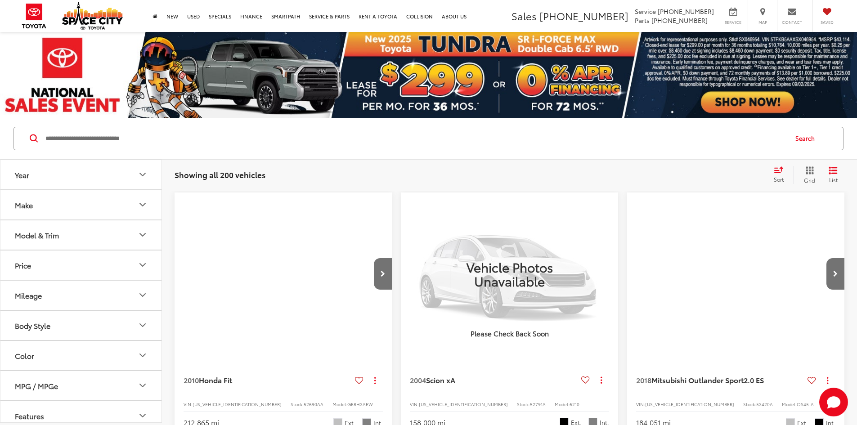
click at [238, 135] on input "Search by Make, Model, or Keyword" at bounding box center [416, 139] width 743 height 22
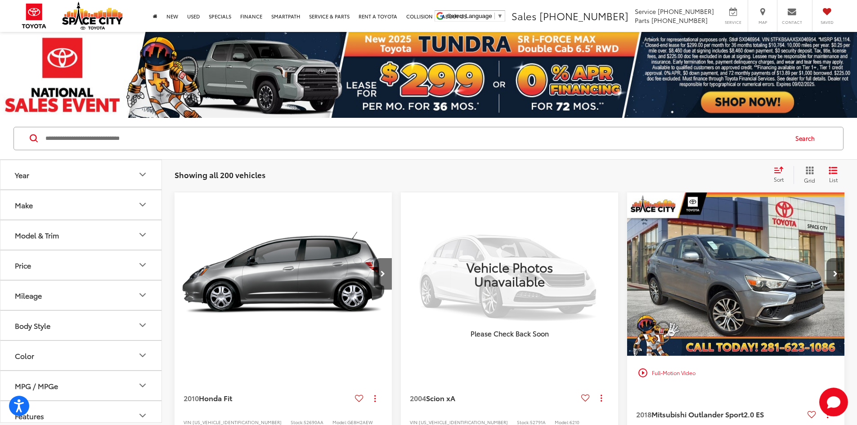
type input "*"
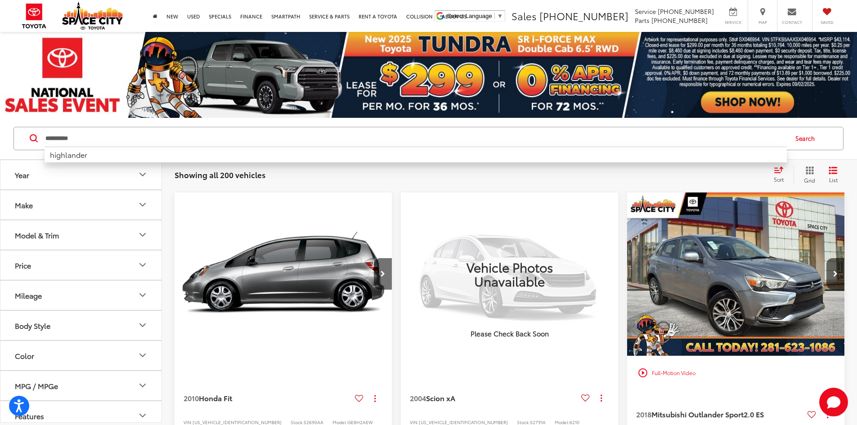
type input "**********"
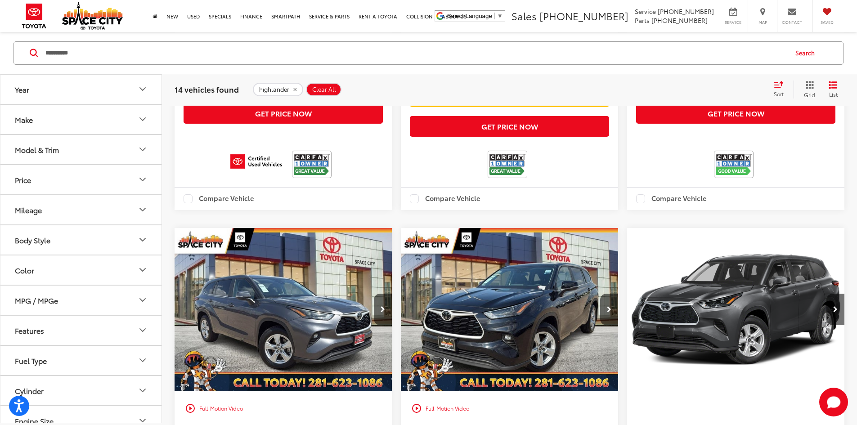
scroll to position [945, 0]
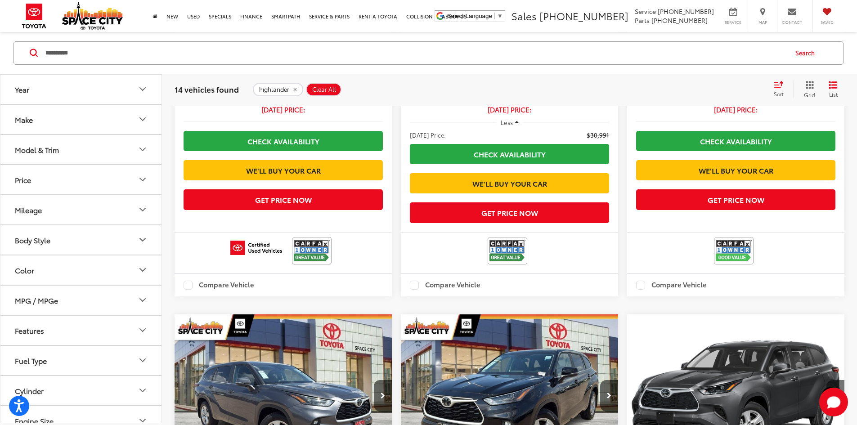
drag, startPoint x: 124, startPoint y: 74, endPoint x: 121, endPoint y: 70, distance: 4.9
click at [121, 70] on div "**********" at bounding box center [428, 318] width 857 height 2290
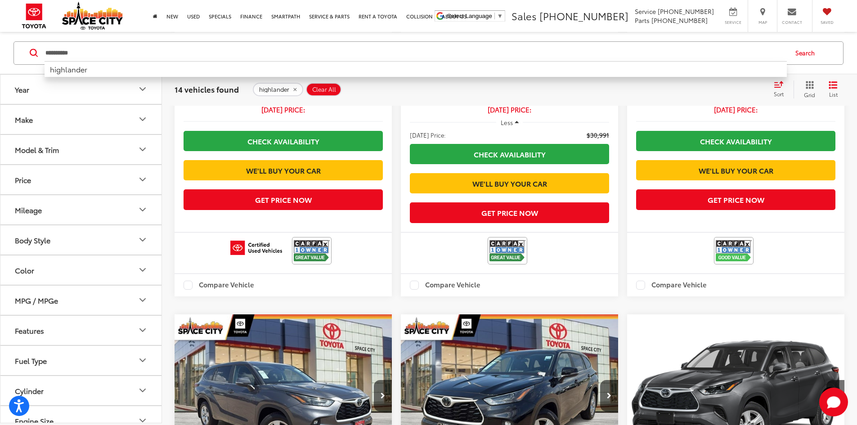
drag, startPoint x: 94, startPoint y: 54, endPoint x: 23, endPoint y: 56, distance: 70.7
click at [23, 56] on div "**********" at bounding box center [429, 52] width 830 height 23
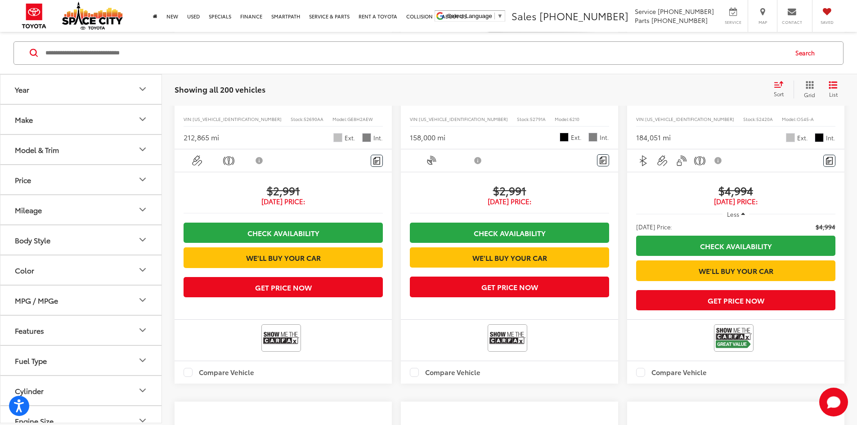
scroll to position [86, 0]
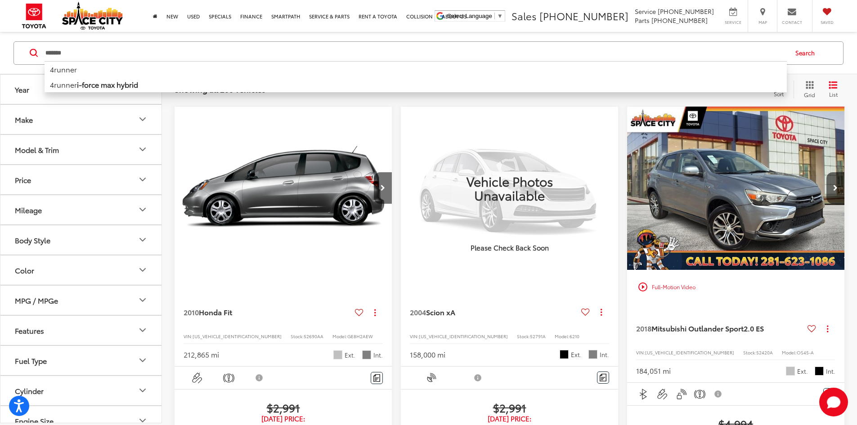
type input "*******"
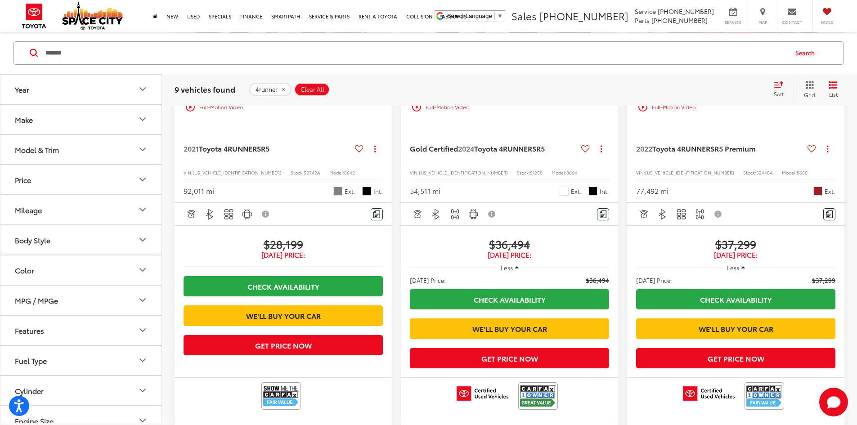
scroll to position [41, 0]
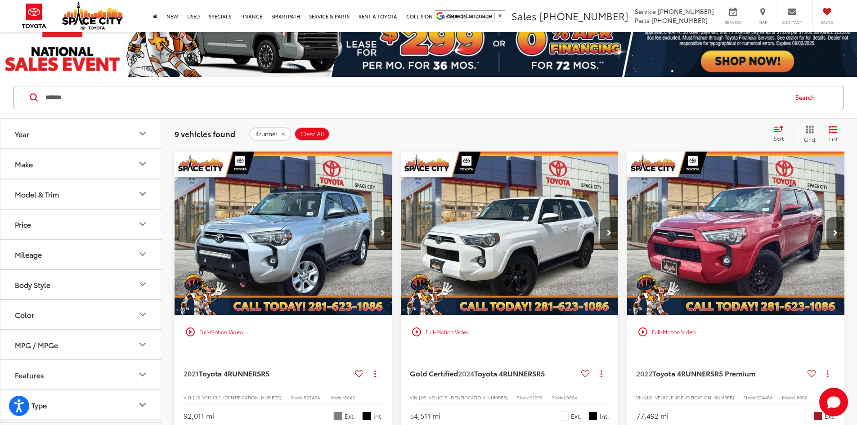
drag, startPoint x: 74, startPoint y: 100, endPoint x: 44, endPoint y: 99, distance: 29.7
click at [0, 0] on form "******* ******* 4runner 4runner i-force max hybrid" at bounding box center [0, 0] width 0 height 0
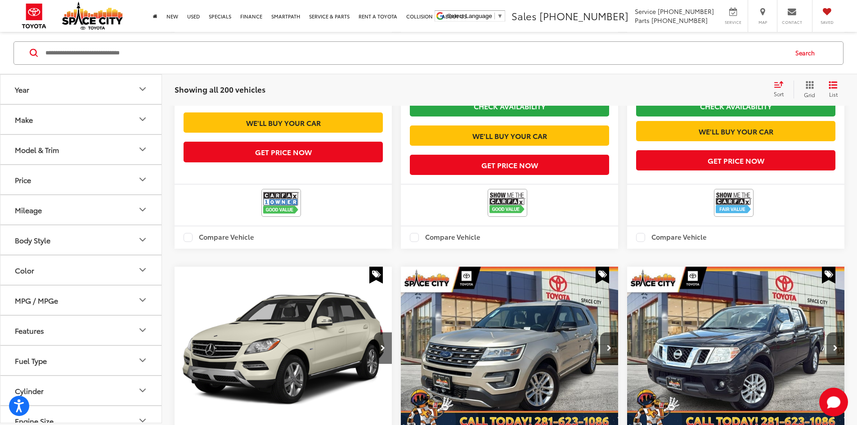
scroll to position [1571, 0]
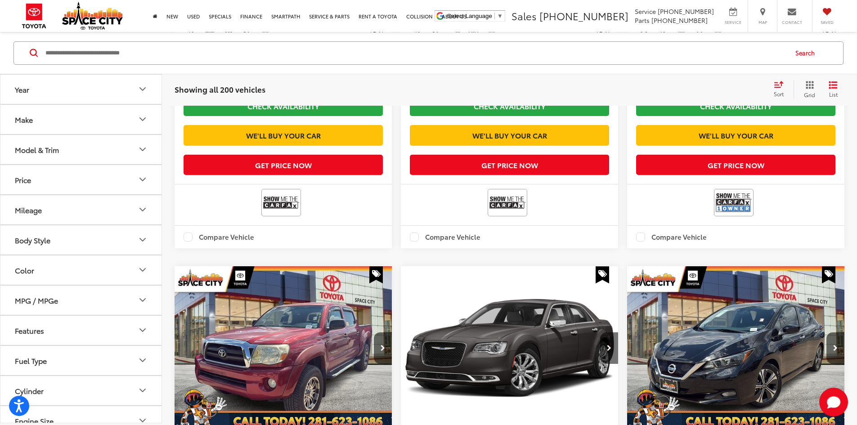
scroll to position [86, 0]
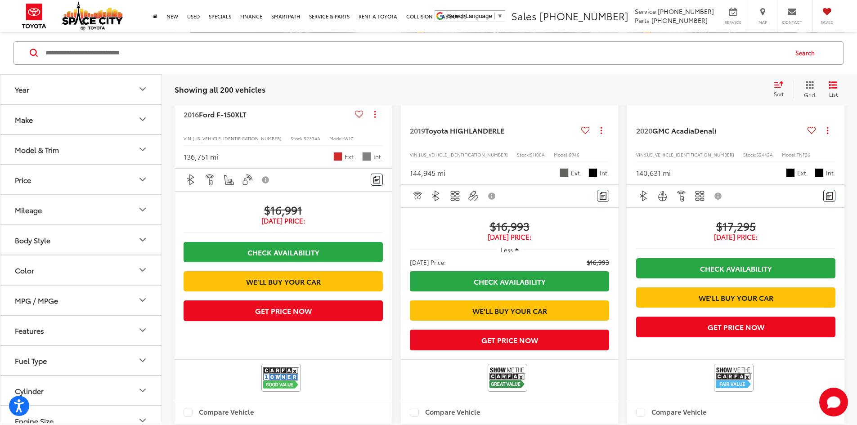
scroll to position [1391, 0]
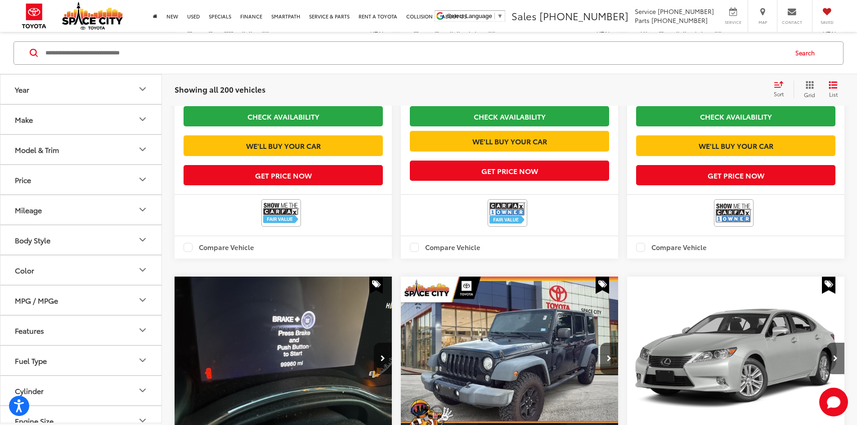
scroll to position [86, 0]
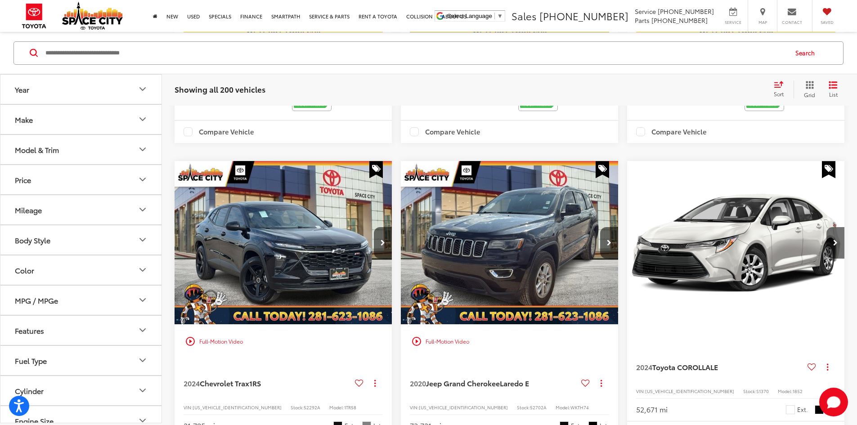
scroll to position [581, 0]
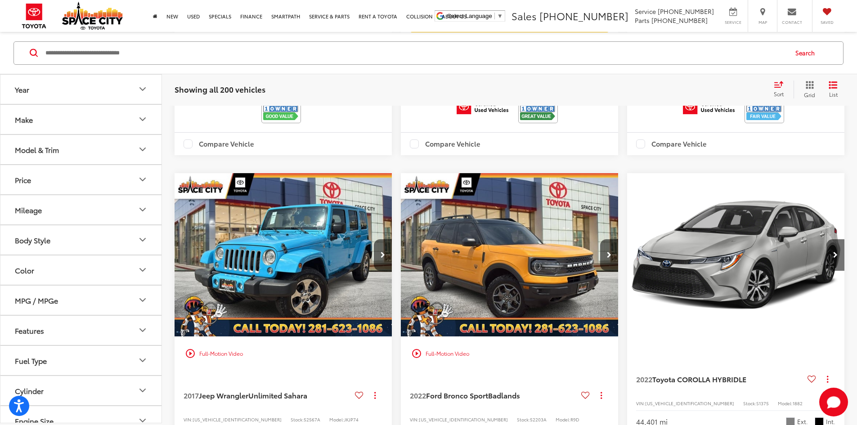
scroll to position [626, 0]
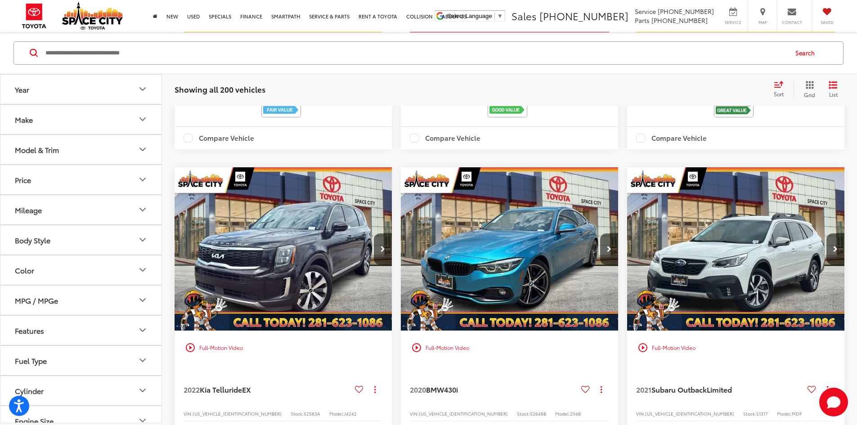
scroll to position [626, 0]
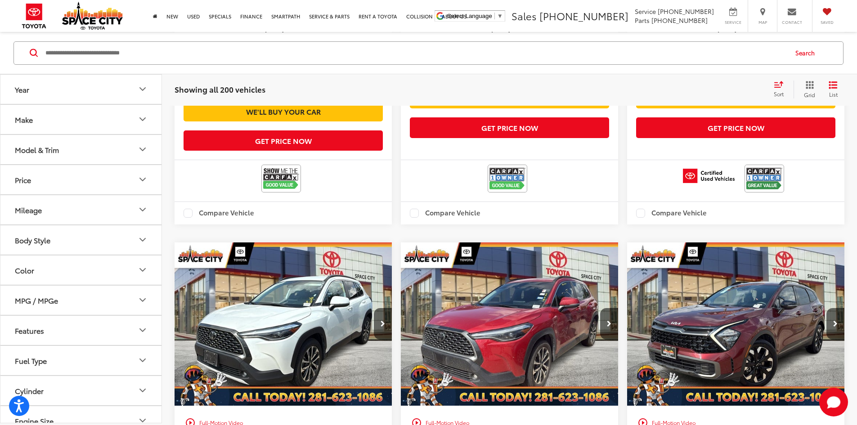
scroll to position [1571, 0]
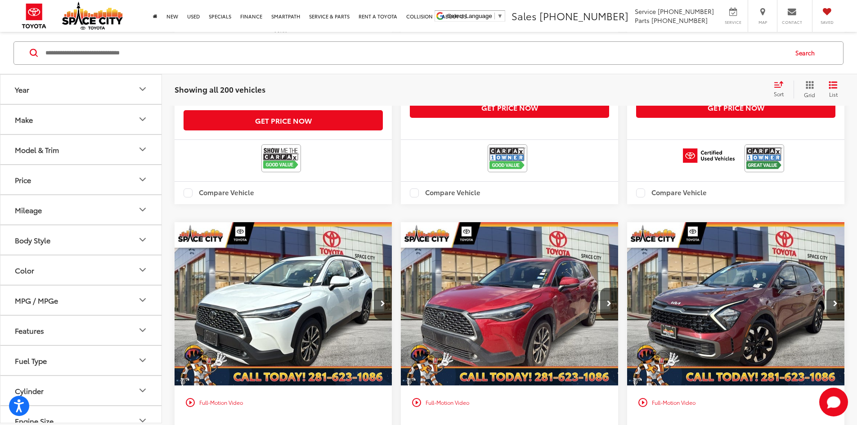
drag, startPoint x: 698, startPoint y: 213, endPoint x: 702, endPoint y: 221, distance: 9.5
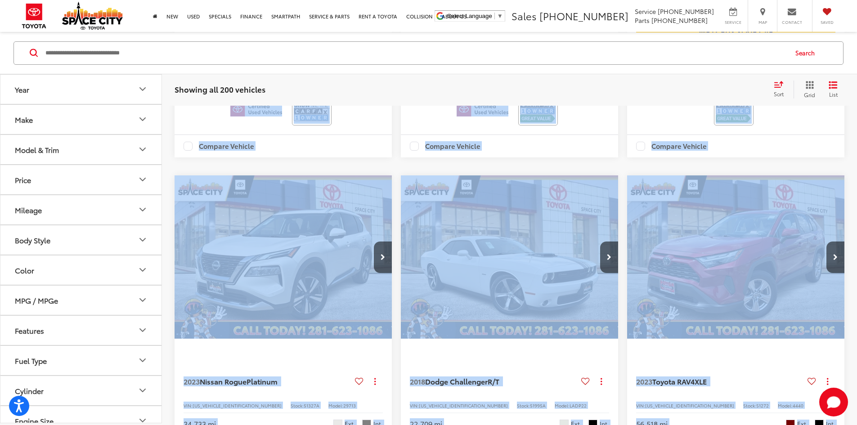
scroll to position [86, 0]
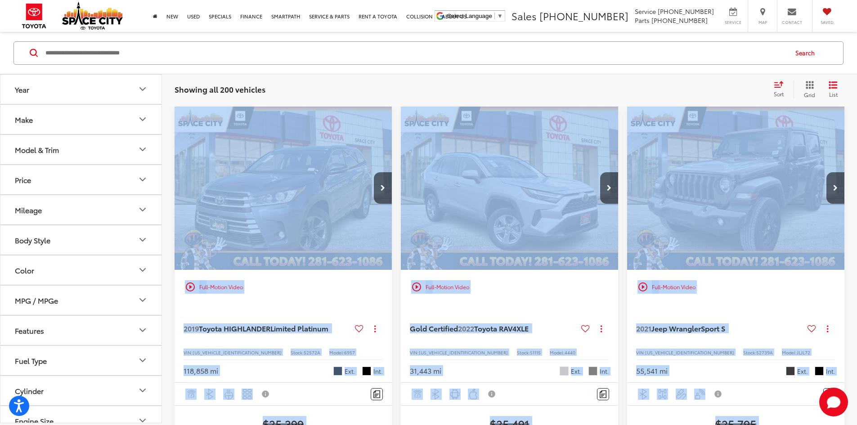
click at [401, 198] on img "2022 Toyota RAV4 XLE 0" at bounding box center [510, 189] width 219 height 164
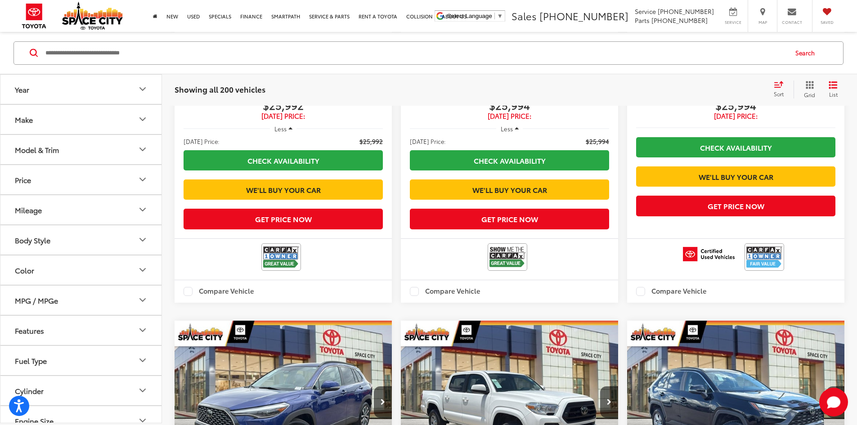
scroll to position [986, 0]
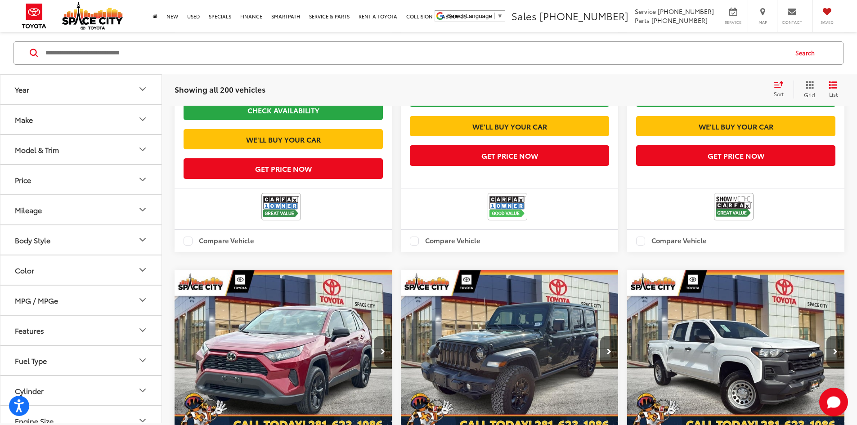
scroll to position [1035, 0]
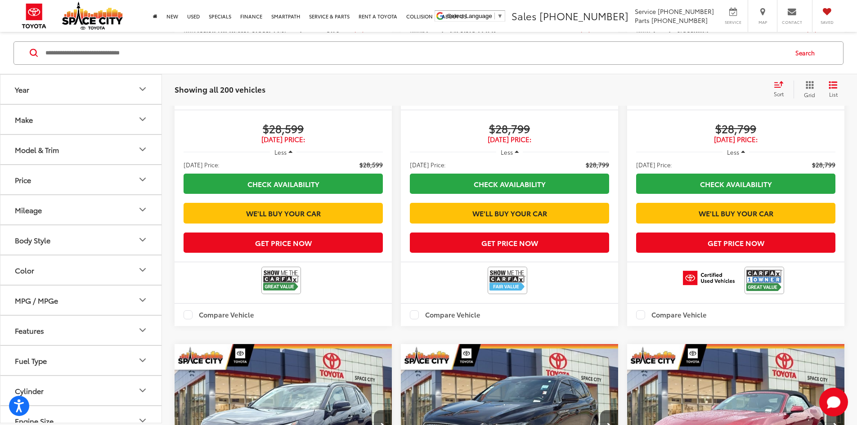
scroll to position [86, 0]
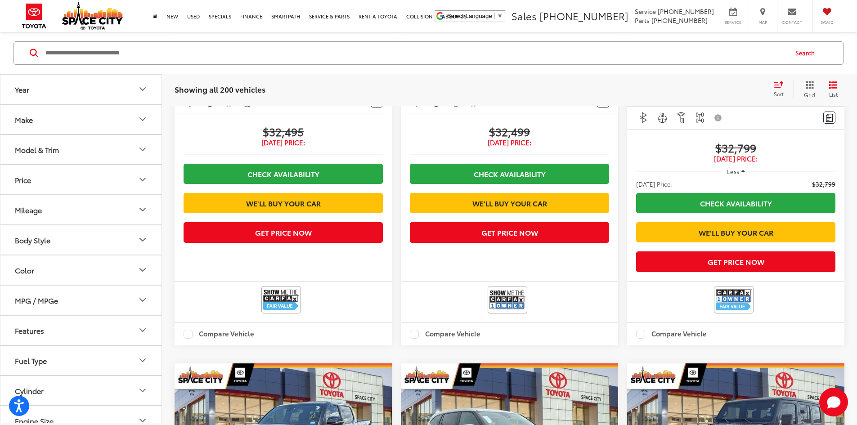
scroll to position [1121, 0]
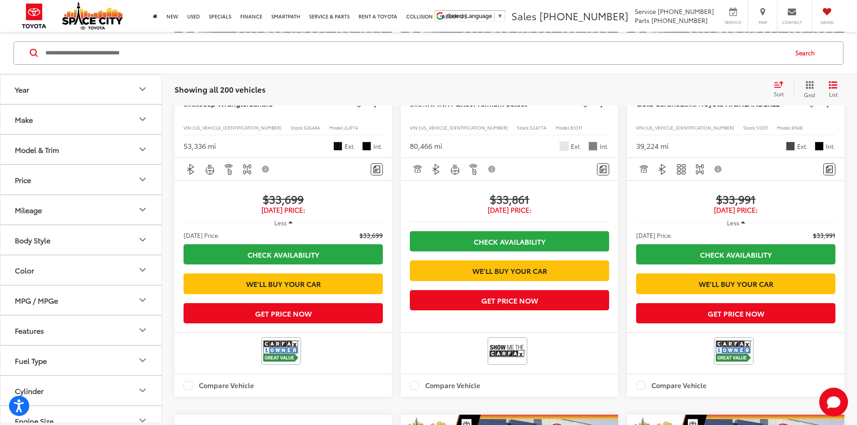
scroll to position [86, 0]
